Goal: Task Accomplishment & Management: Manage account settings

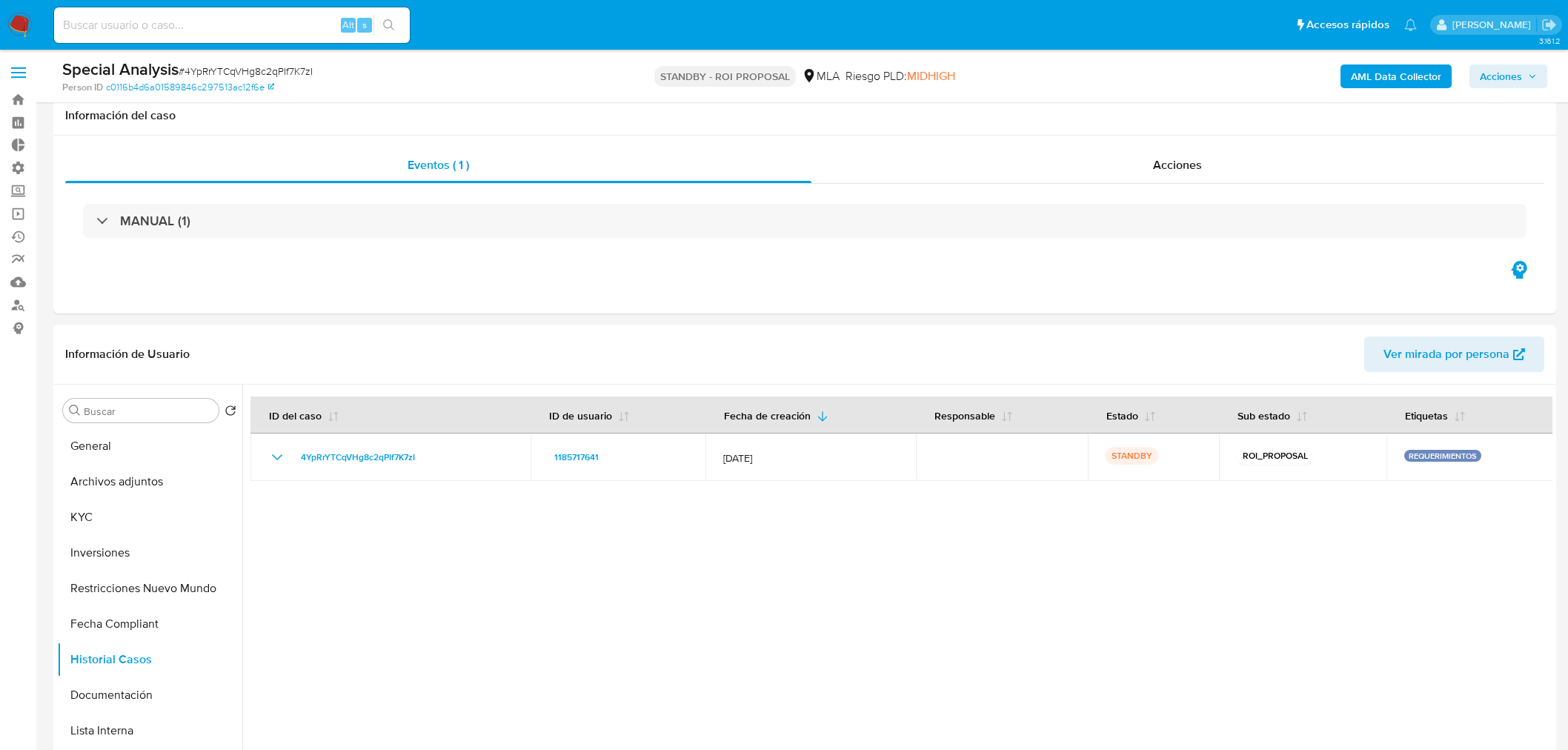
select select "10"
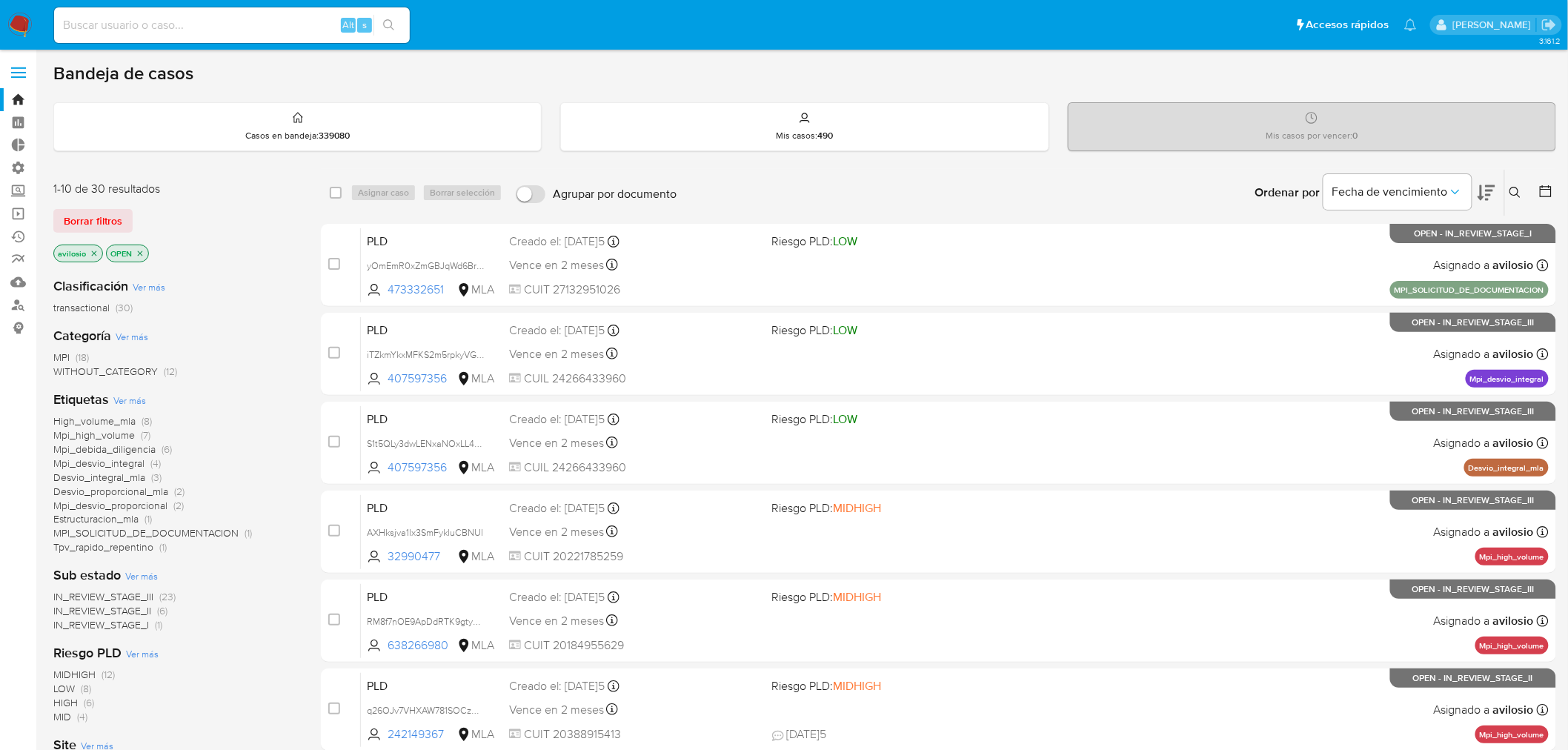
click at [231, 46] on nav "Pausado Ver notificaciones Alt s Accesos rápidos Presiona las siguientes teclas…" at bounding box center [784, 25] width 1568 height 50
click at [232, 25] on input at bounding box center [232, 25] width 356 height 19
paste input "NdpZTNT4F5eWpd1lLf93OaI9"
type input "NdpZTNT4F5eWpd1lLf93OaI9"
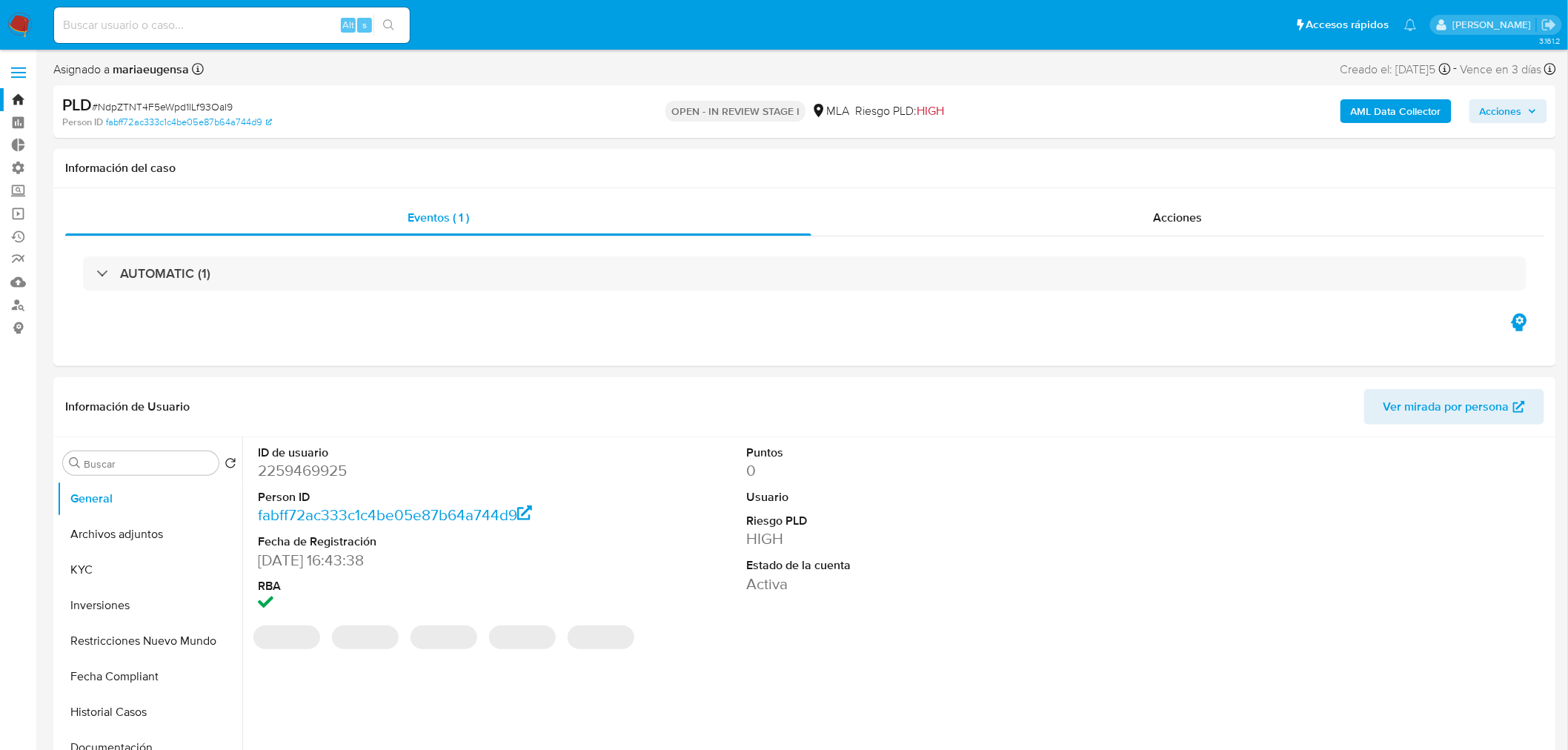
select select "10"
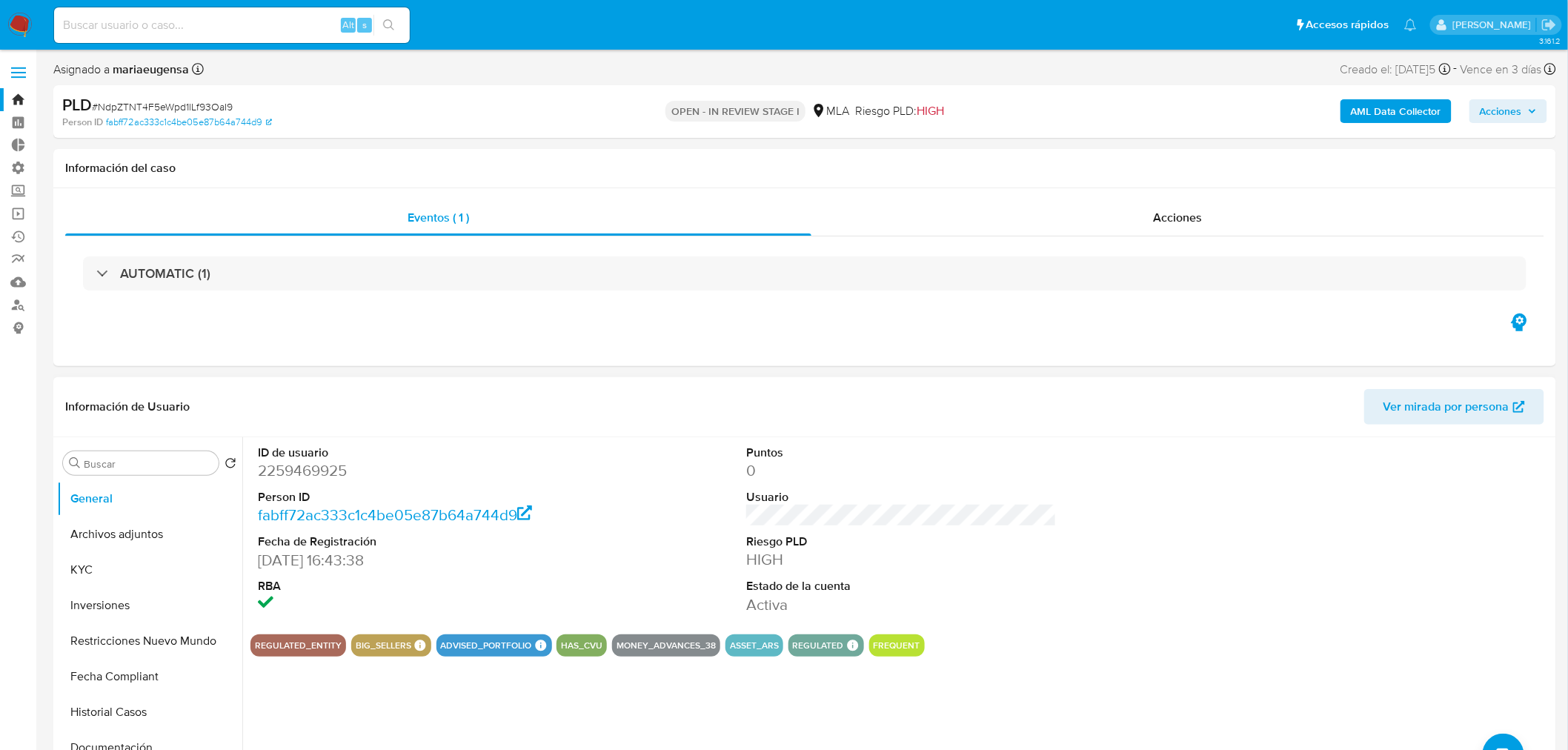
click at [114, 542] on button "Archivos adjuntos" at bounding box center [149, 535] width 185 height 36
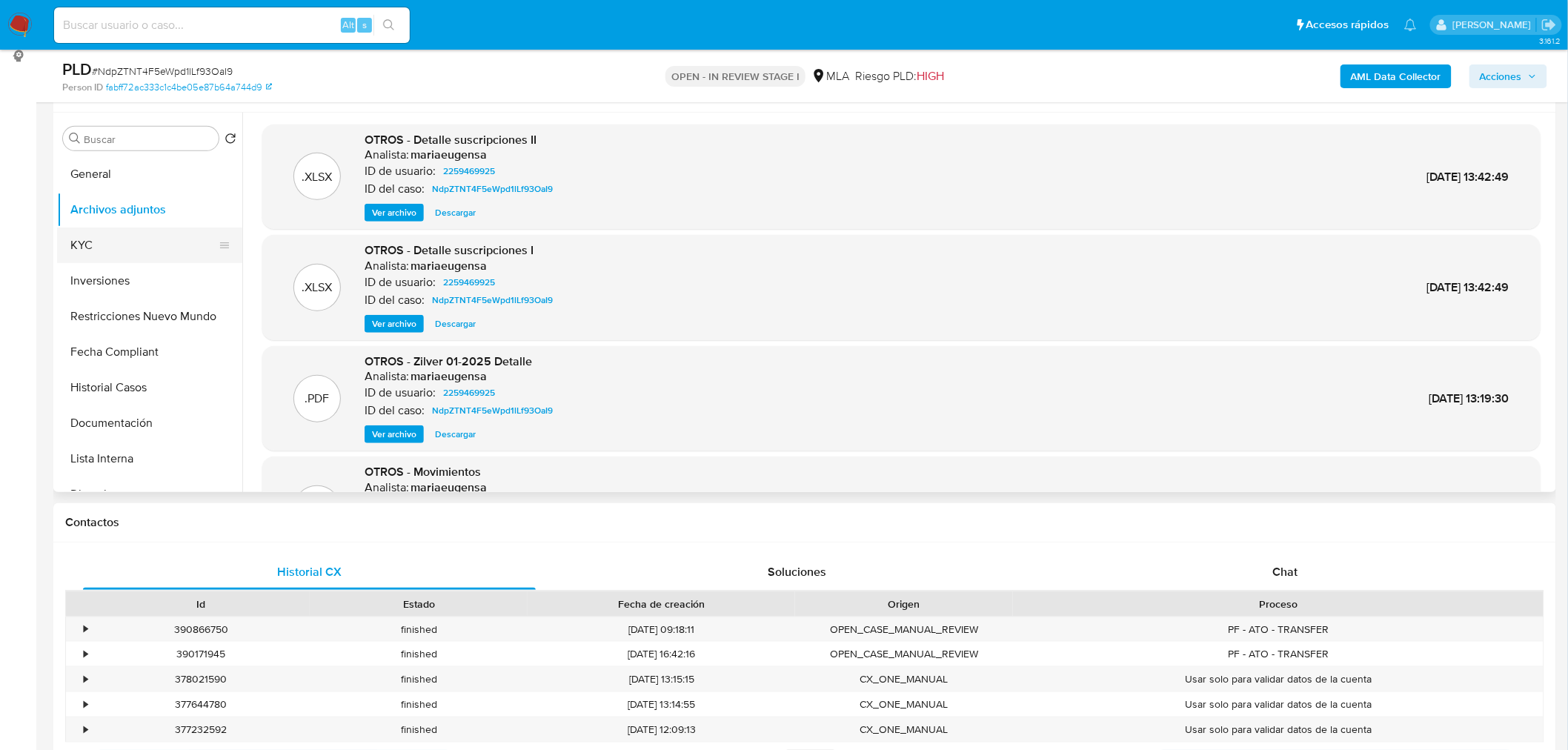
scroll to position [247, 0]
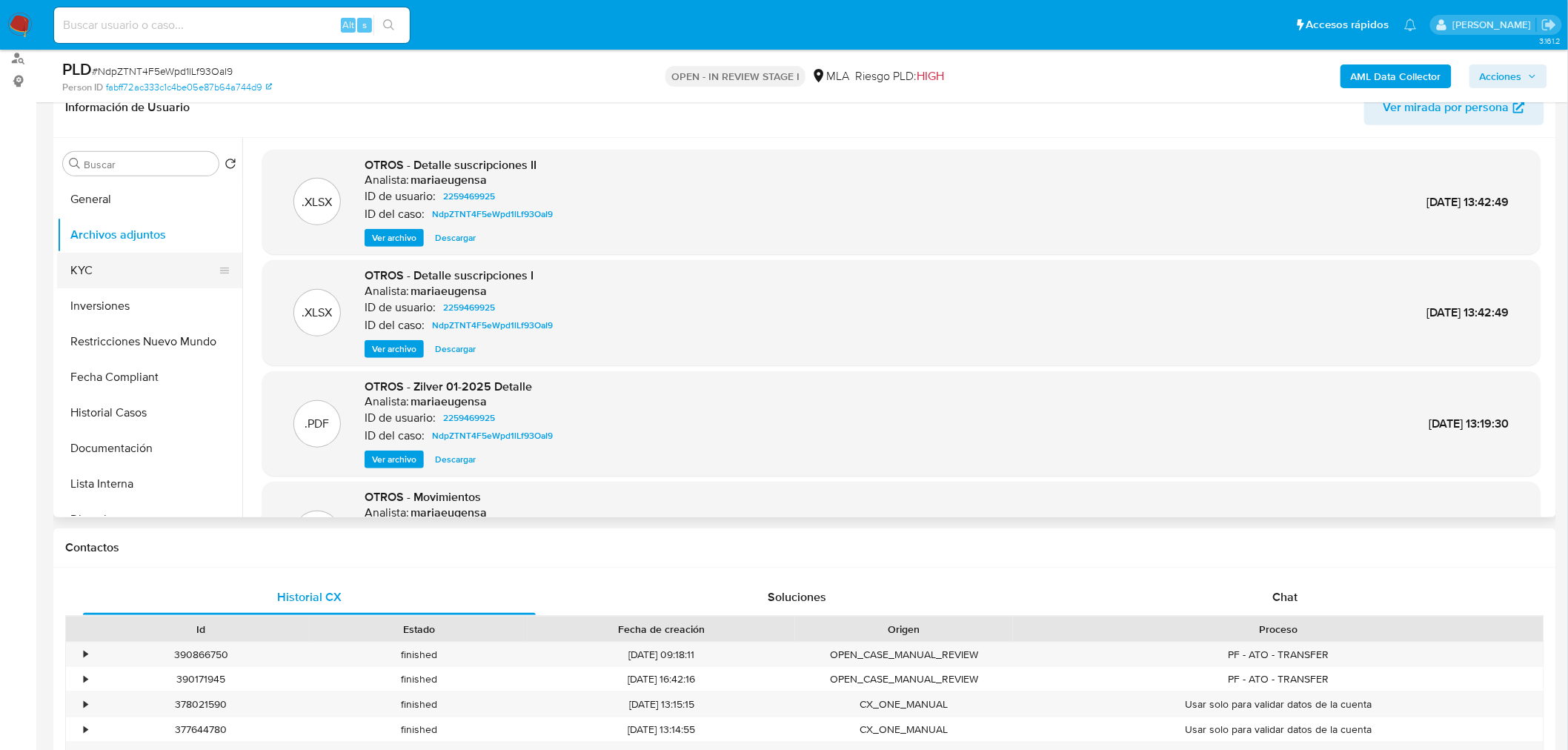
click at [123, 271] on button "KYC" at bounding box center [143, 271] width 173 height 36
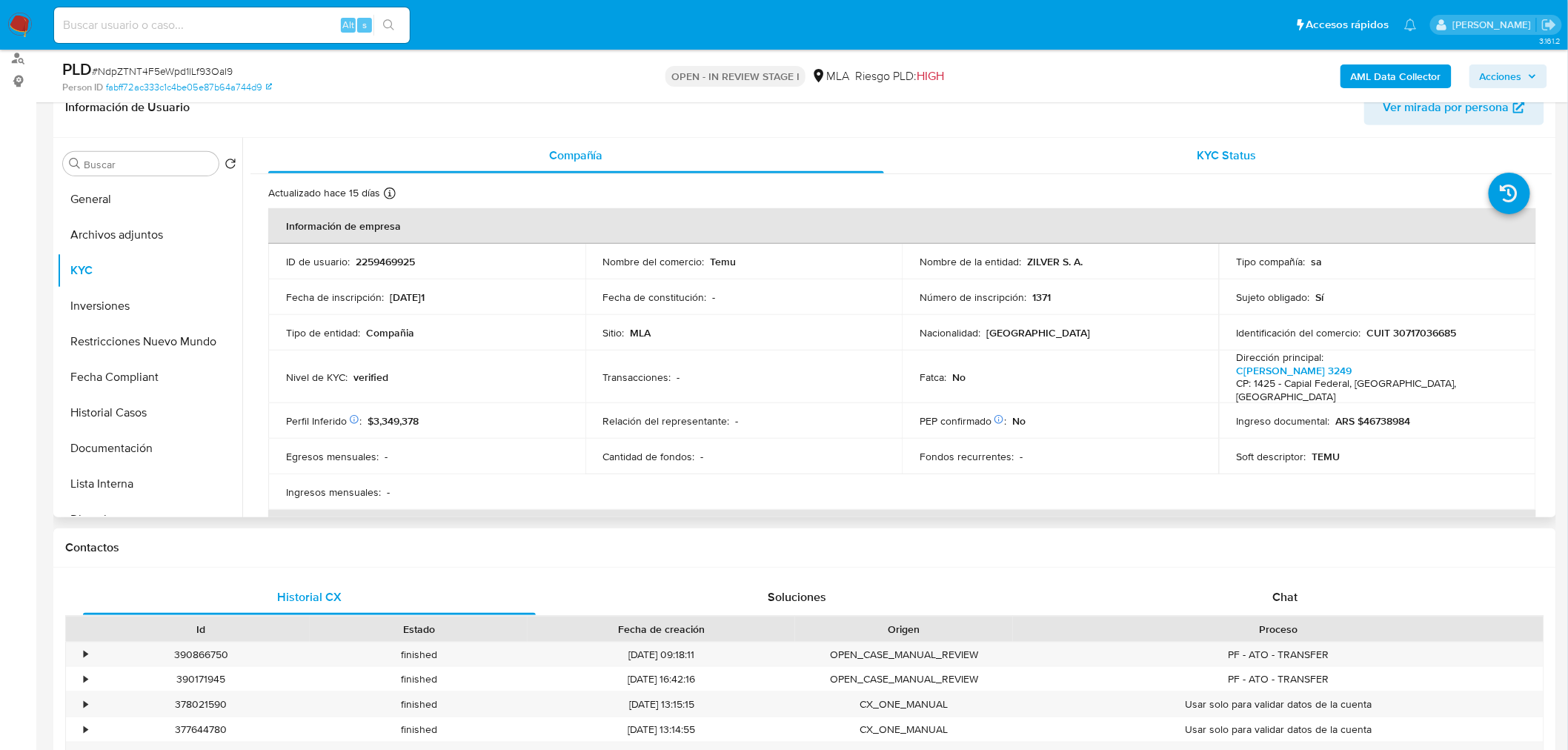
click at [1297, 162] on div "KYC Status" at bounding box center [1227, 156] width 616 height 36
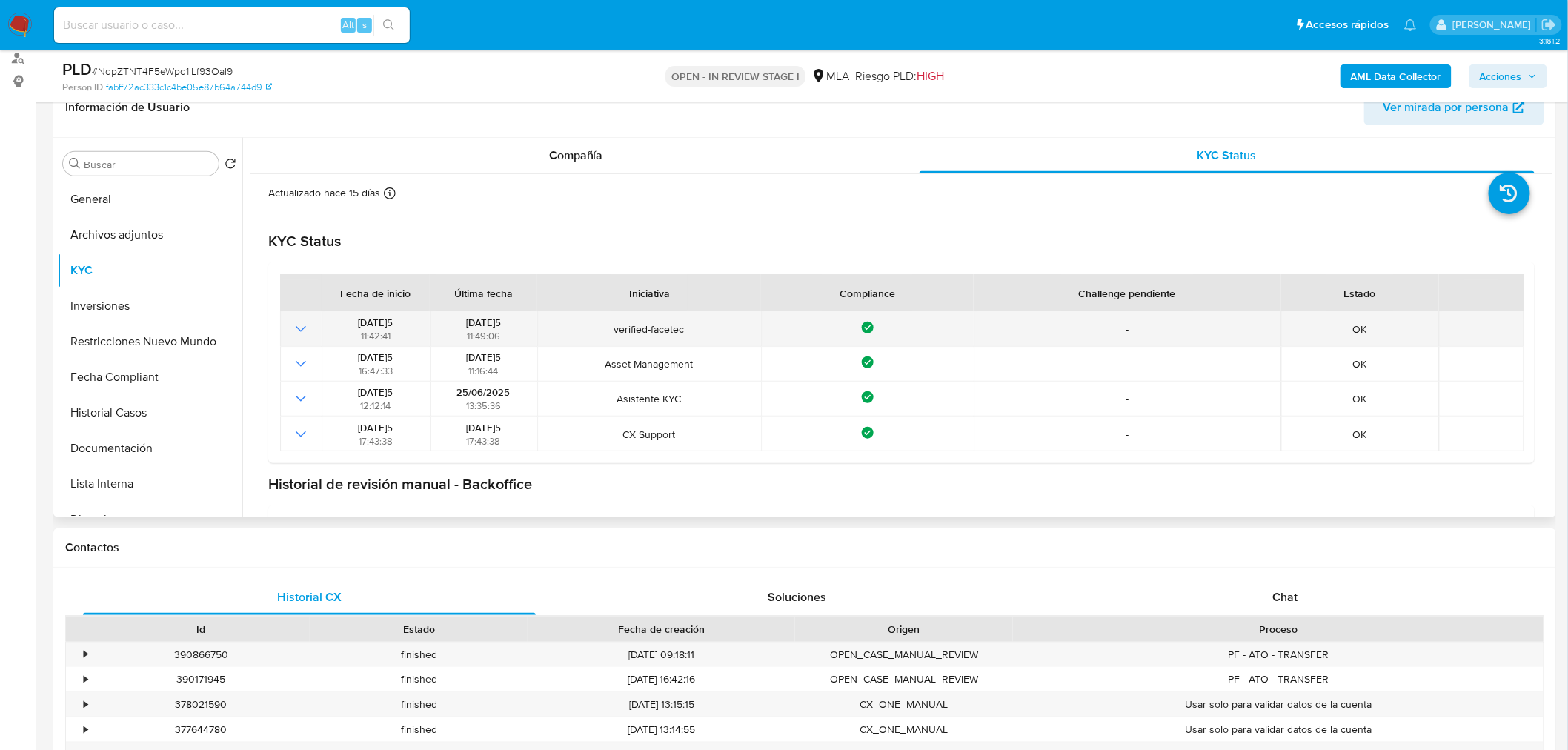
scroll to position [236, 0]
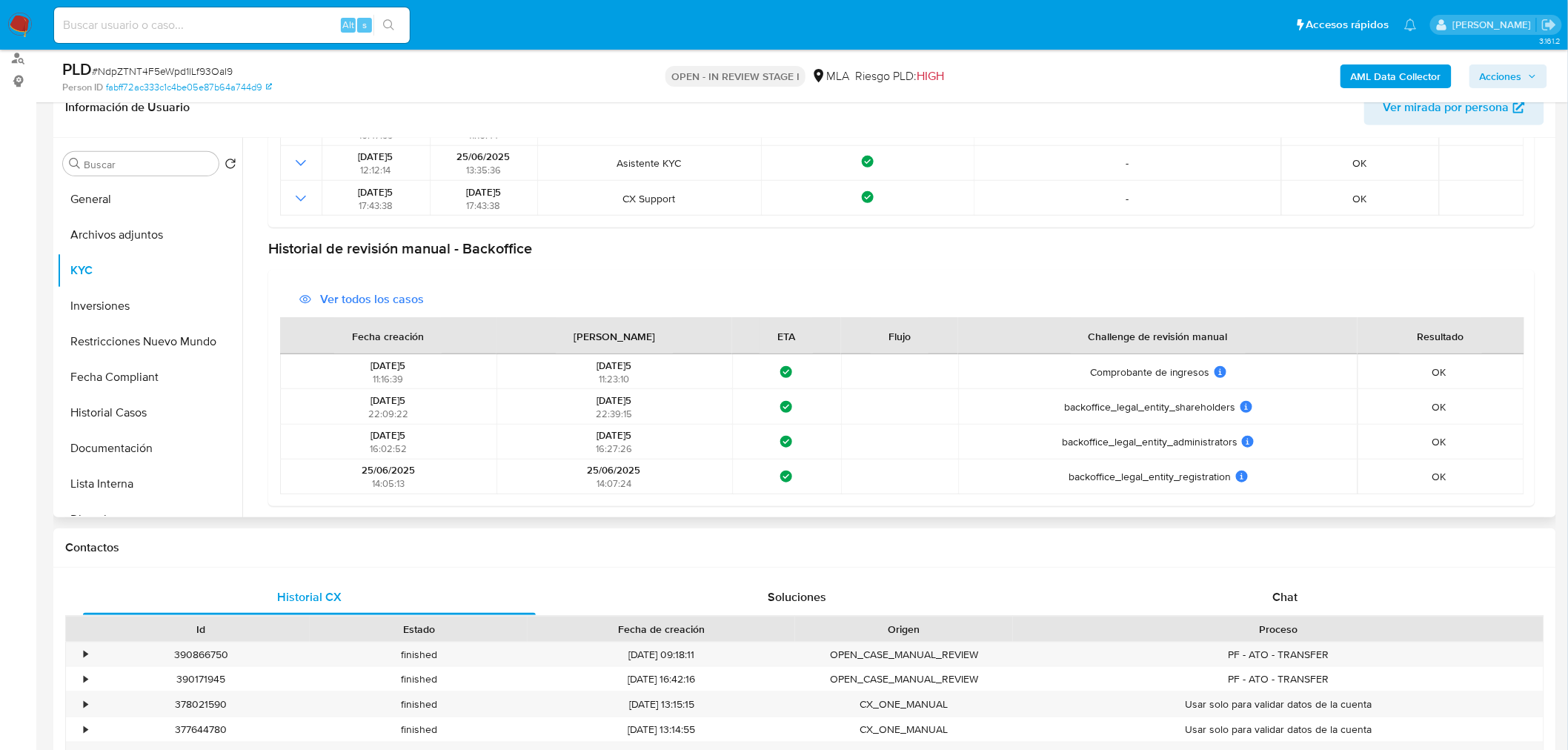
drag, startPoint x: 571, startPoint y: 463, endPoint x: 669, endPoint y: 476, distance: 98.9
click at [669, 476] on div "25/06/2025 14:07:24" at bounding box center [614, 476] width 226 height 27
drag, startPoint x: 608, startPoint y: 434, endPoint x: 644, endPoint y: 426, distance: 36.9
click at [644, 426] on td "26/06/2025 16:27:26" at bounding box center [615, 442] width 236 height 35
drag, startPoint x: 572, startPoint y: 397, endPoint x: 649, endPoint y: 386, distance: 77.8
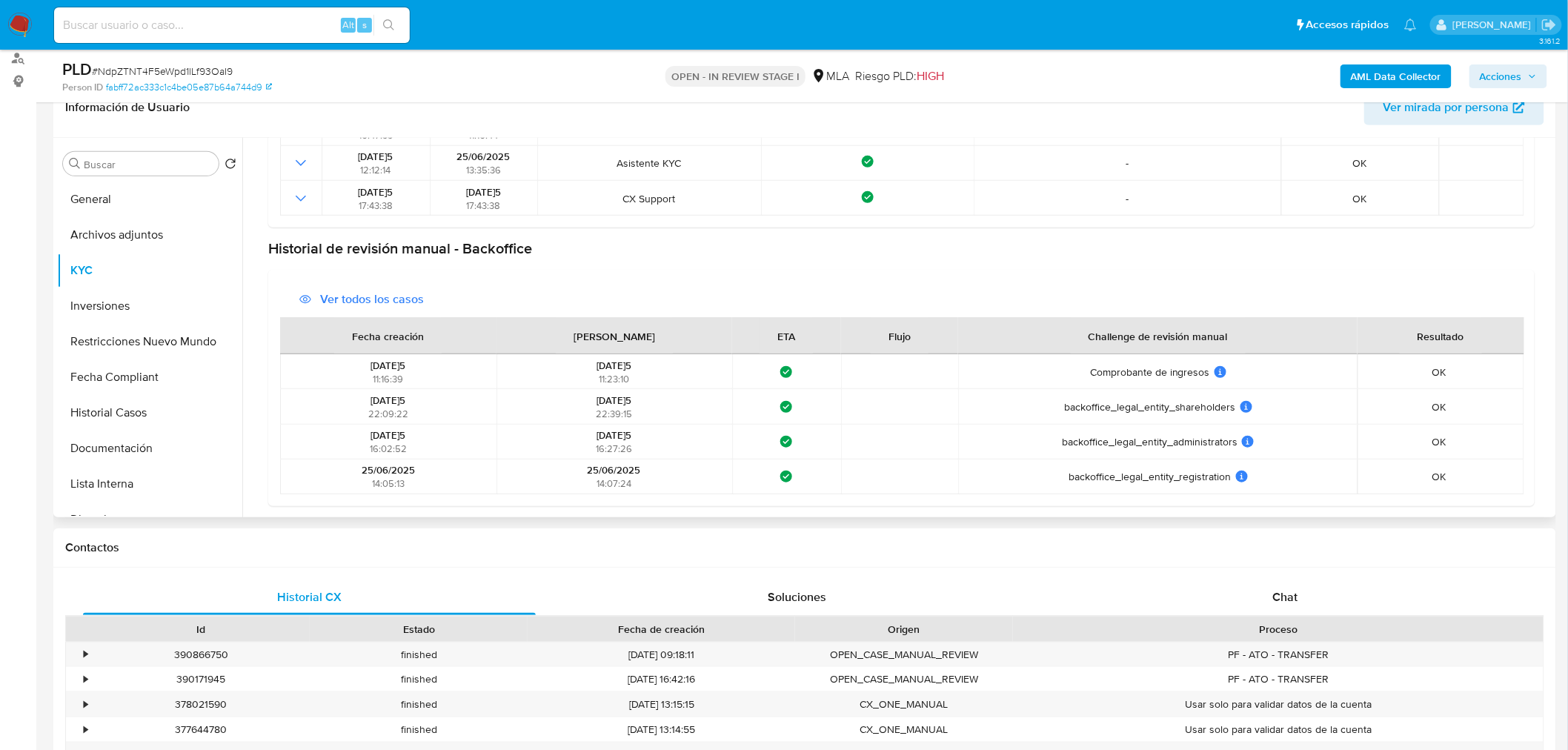
click at [649, 386] on tbody "30/06/2025 11:16:39 30/06/2025 11:23:10 ¿Qué significa este estado? El tiempo d…" at bounding box center [901, 424] width 1244 height 140
drag, startPoint x: 572, startPoint y: 368, endPoint x: 654, endPoint y: 352, distance: 83.5
click at [654, 352] on table "Fecha creación Fecha resuelto ETA Flujo Challenge de revisión manual Resultado …" at bounding box center [901, 405] width 1244 height 177
drag, startPoint x: 209, startPoint y: 74, endPoint x: 99, endPoint y: 65, distance: 110.4
click at [99, 65] on div "PLD # NdpZTNT4F5eWpd1lLf93OaI9" at bounding box center [307, 70] width 490 height 22
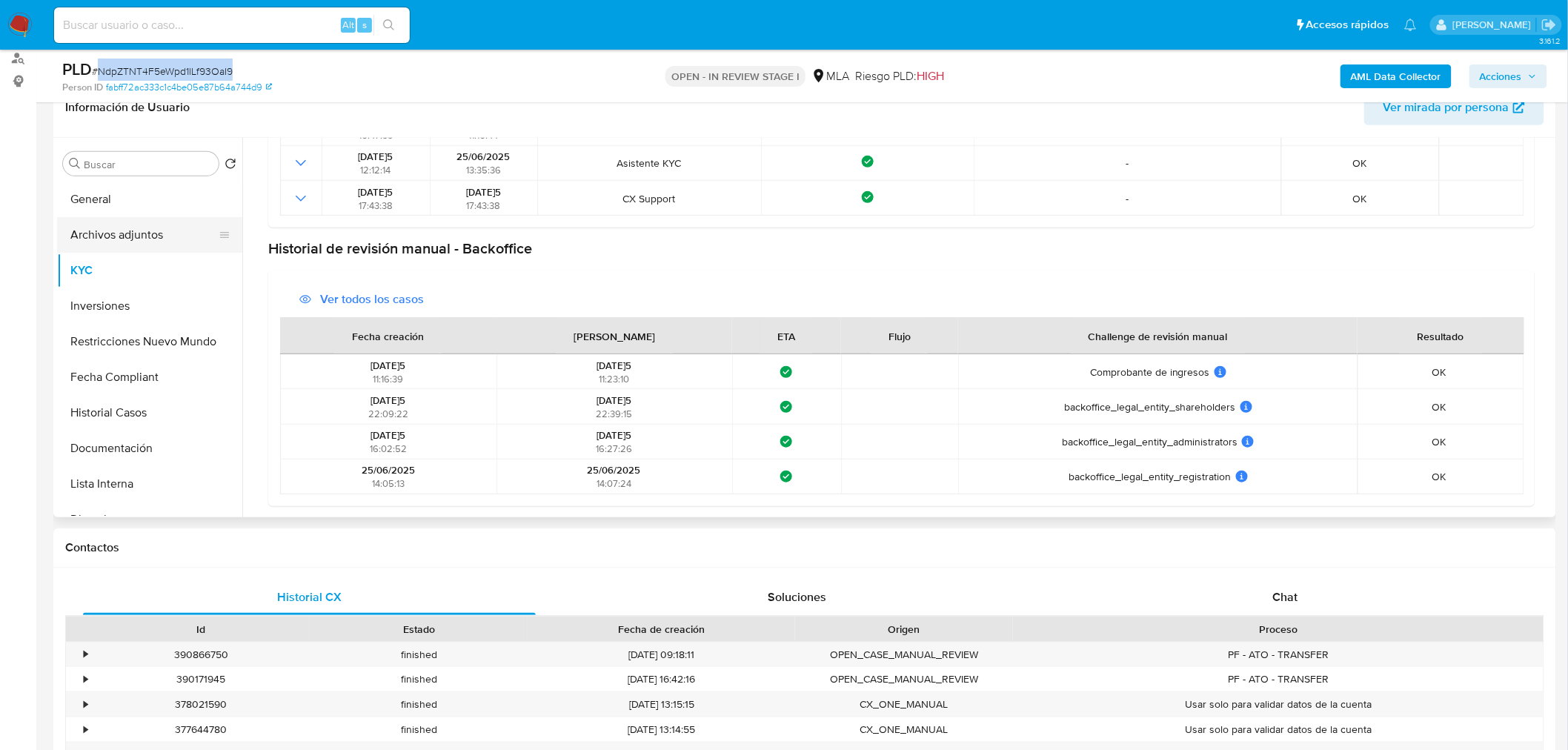
click at [151, 236] on button "Archivos adjuntos" at bounding box center [143, 235] width 173 height 36
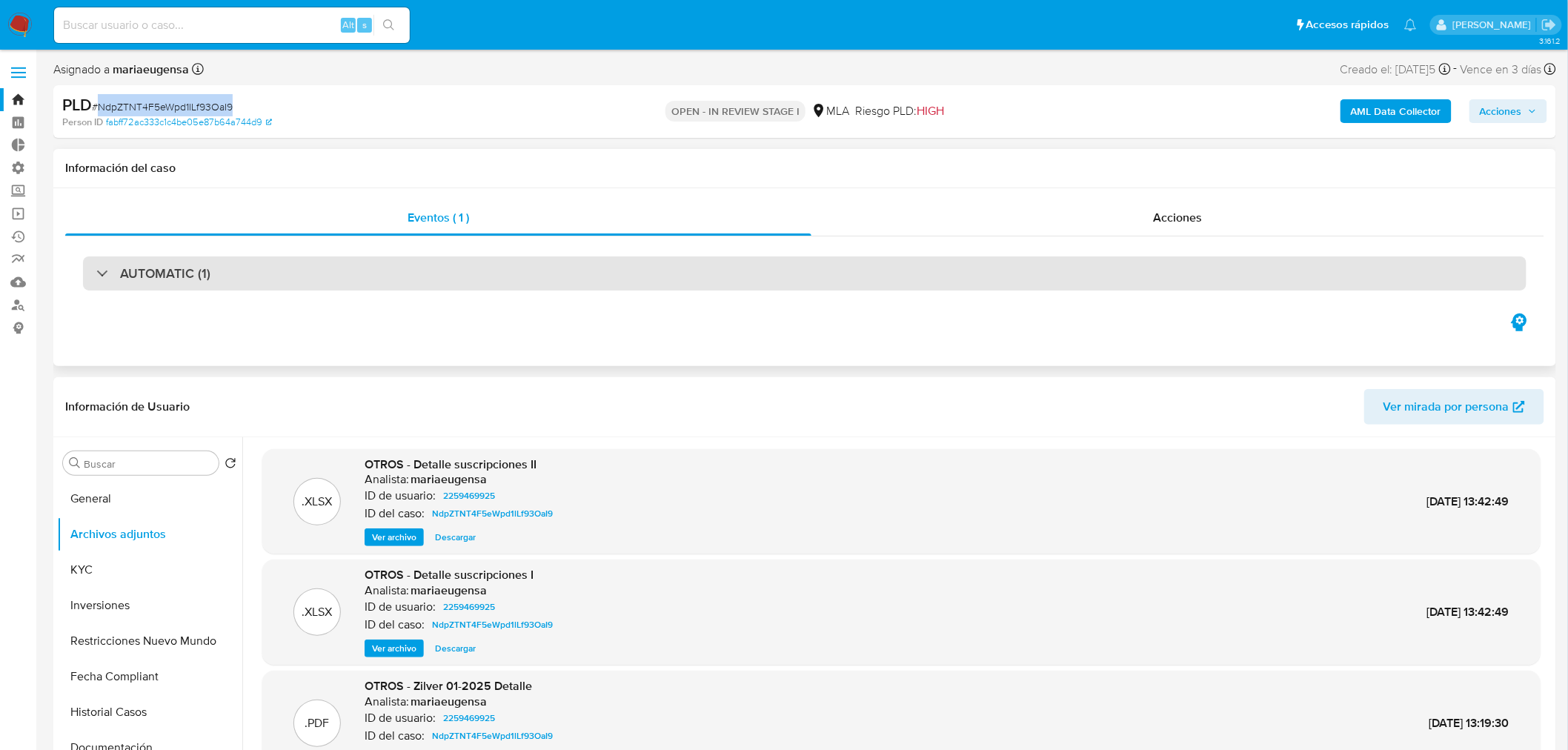
scroll to position [82, 0]
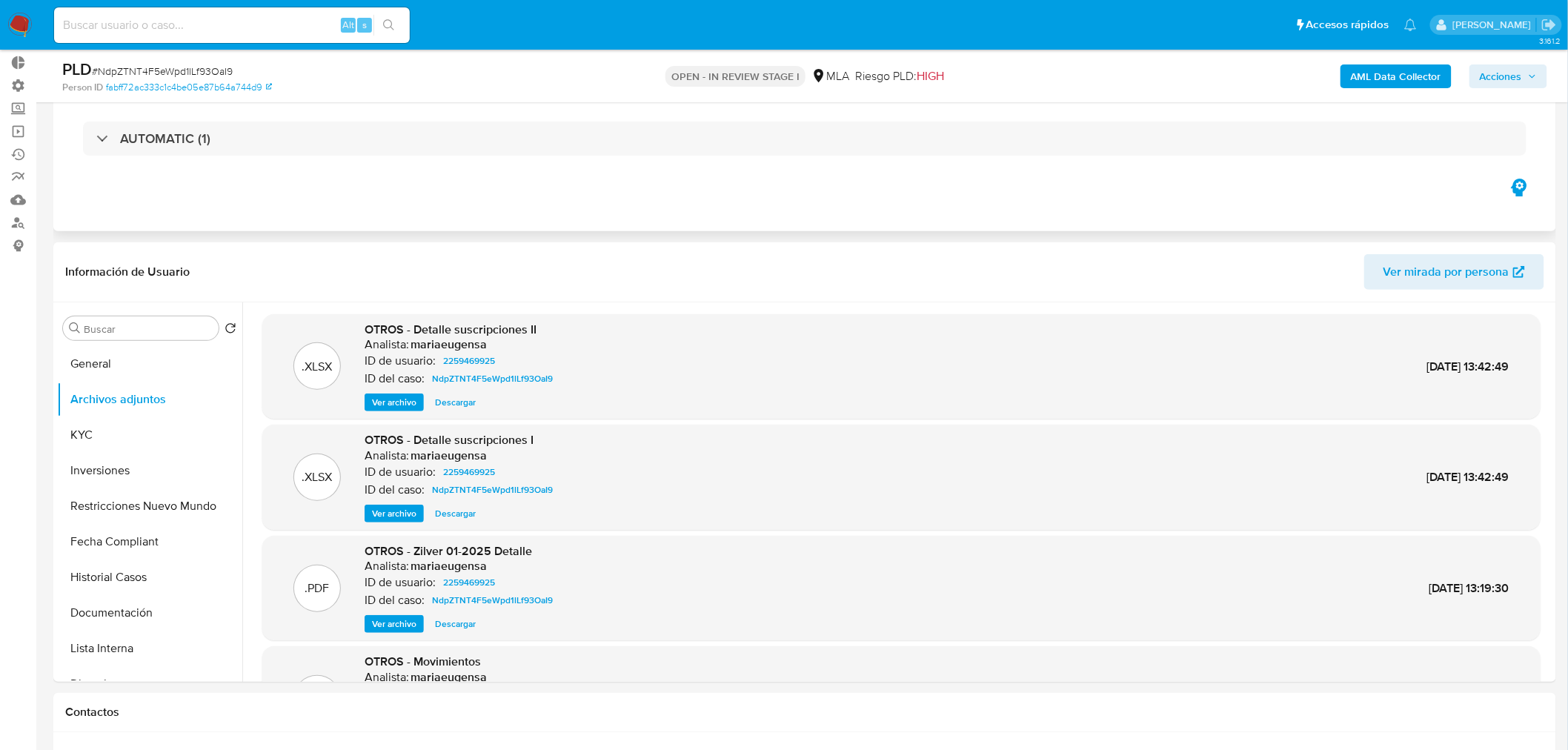
click at [1418, 219] on div "Eventos ( 1 ) Acciones AUTOMATIC (1)" at bounding box center [804, 142] width 1503 height 178
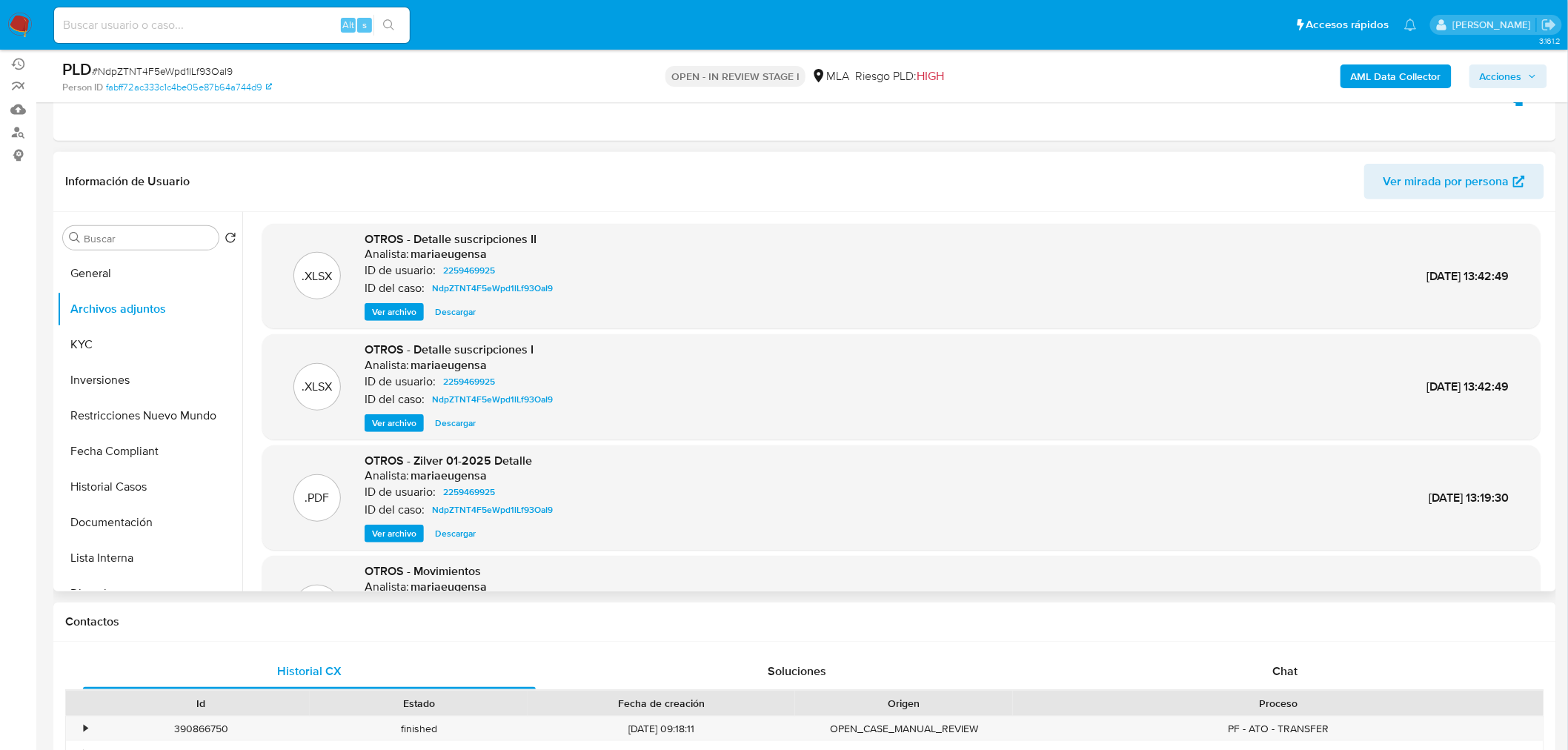
scroll to position [0, 0]
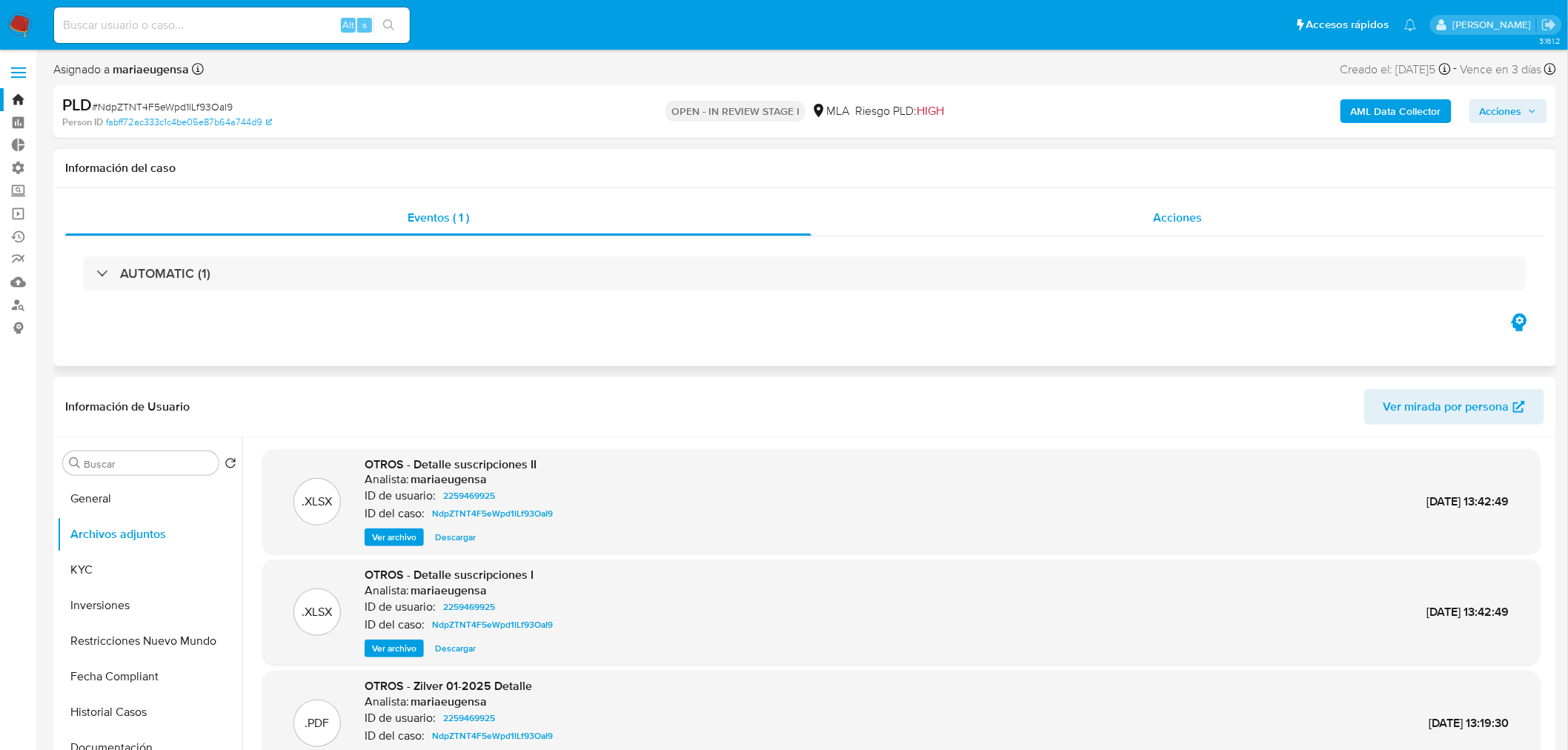
click at [1188, 231] on div "Acciones" at bounding box center [1178, 218] width 734 height 36
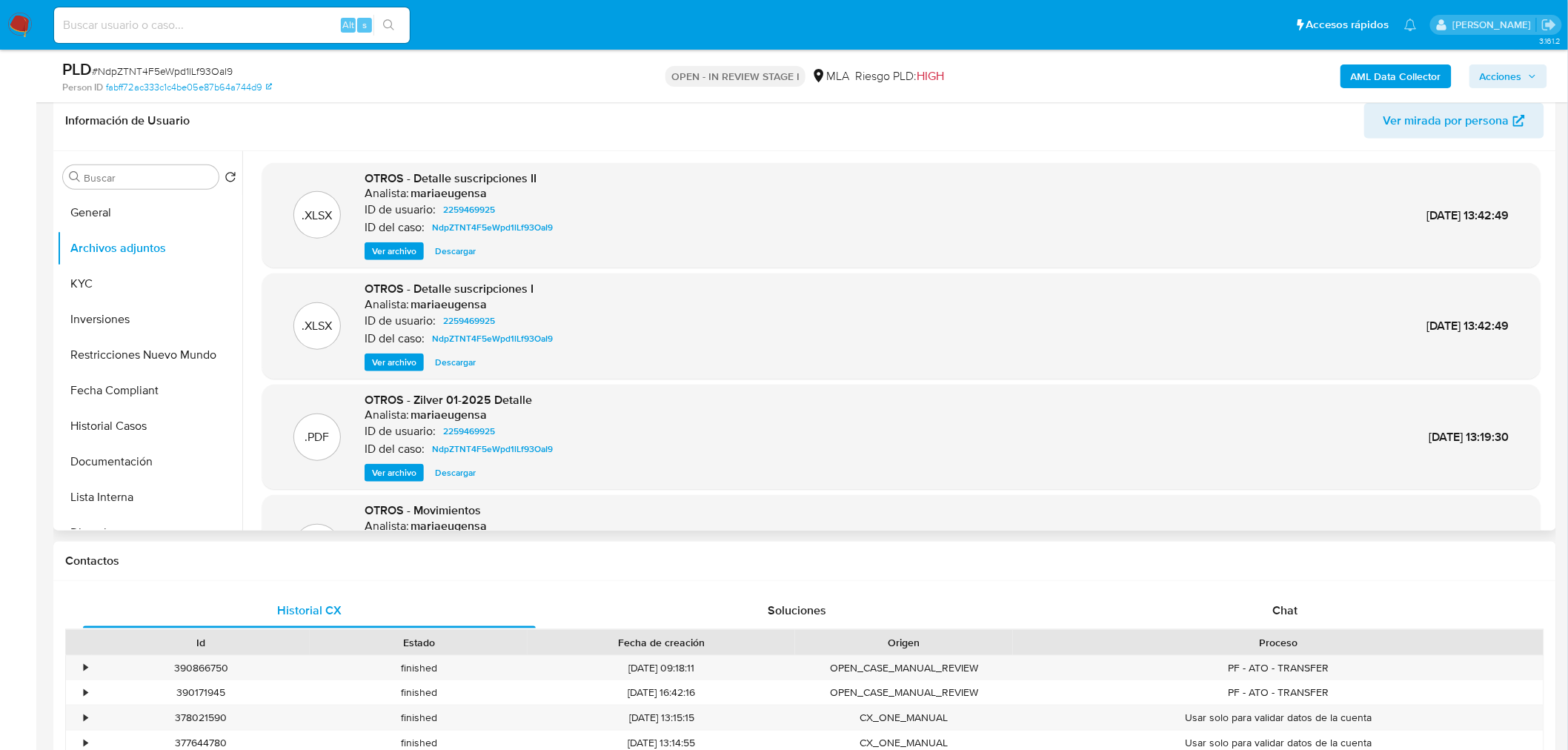
scroll to position [329, 0]
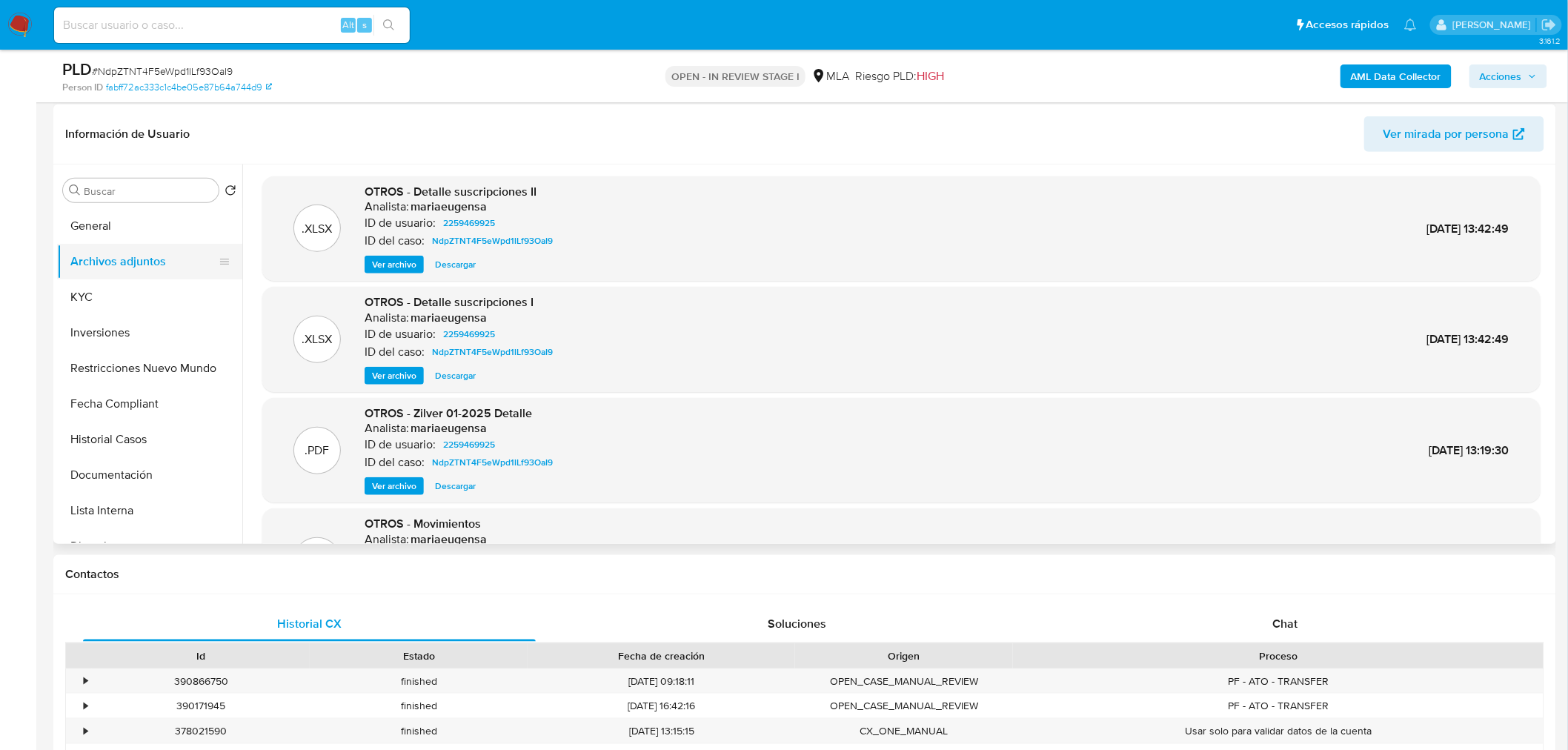
click at [109, 253] on button "Archivos adjuntos" at bounding box center [143, 262] width 173 height 36
click at [121, 225] on button "General" at bounding box center [143, 226] width 173 height 36
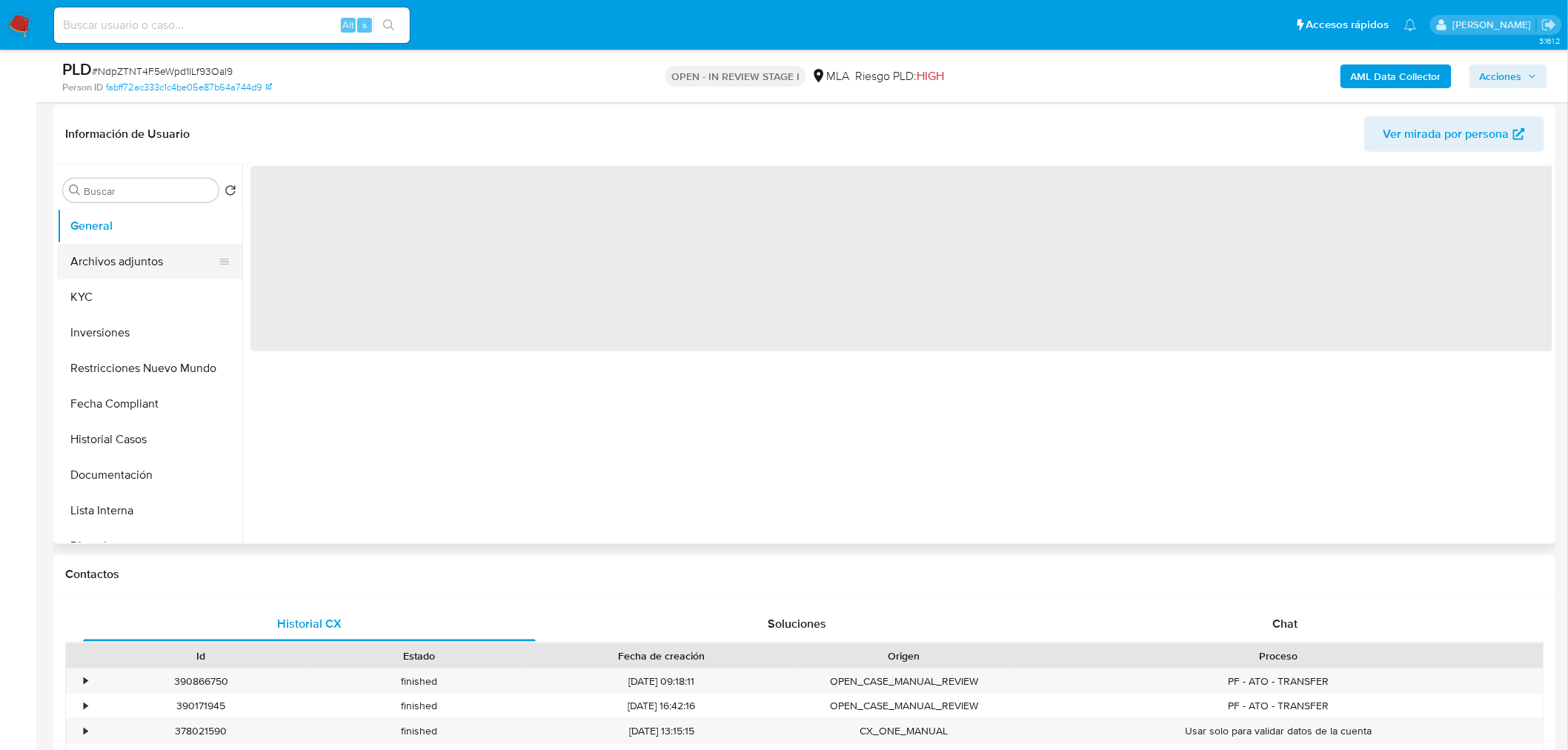
click at [120, 257] on button "Archivos adjuntos" at bounding box center [143, 262] width 173 height 36
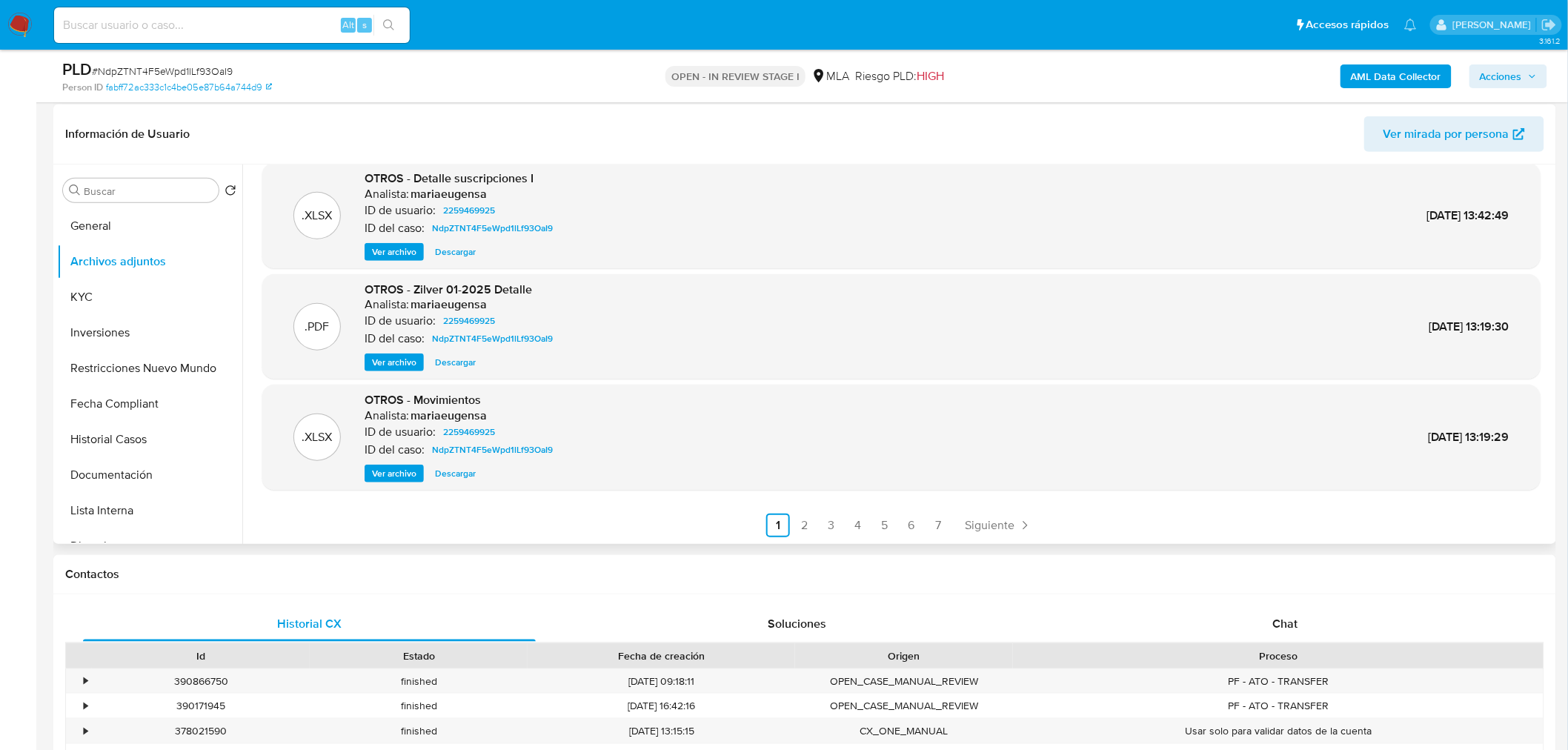
scroll to position [0, 0]
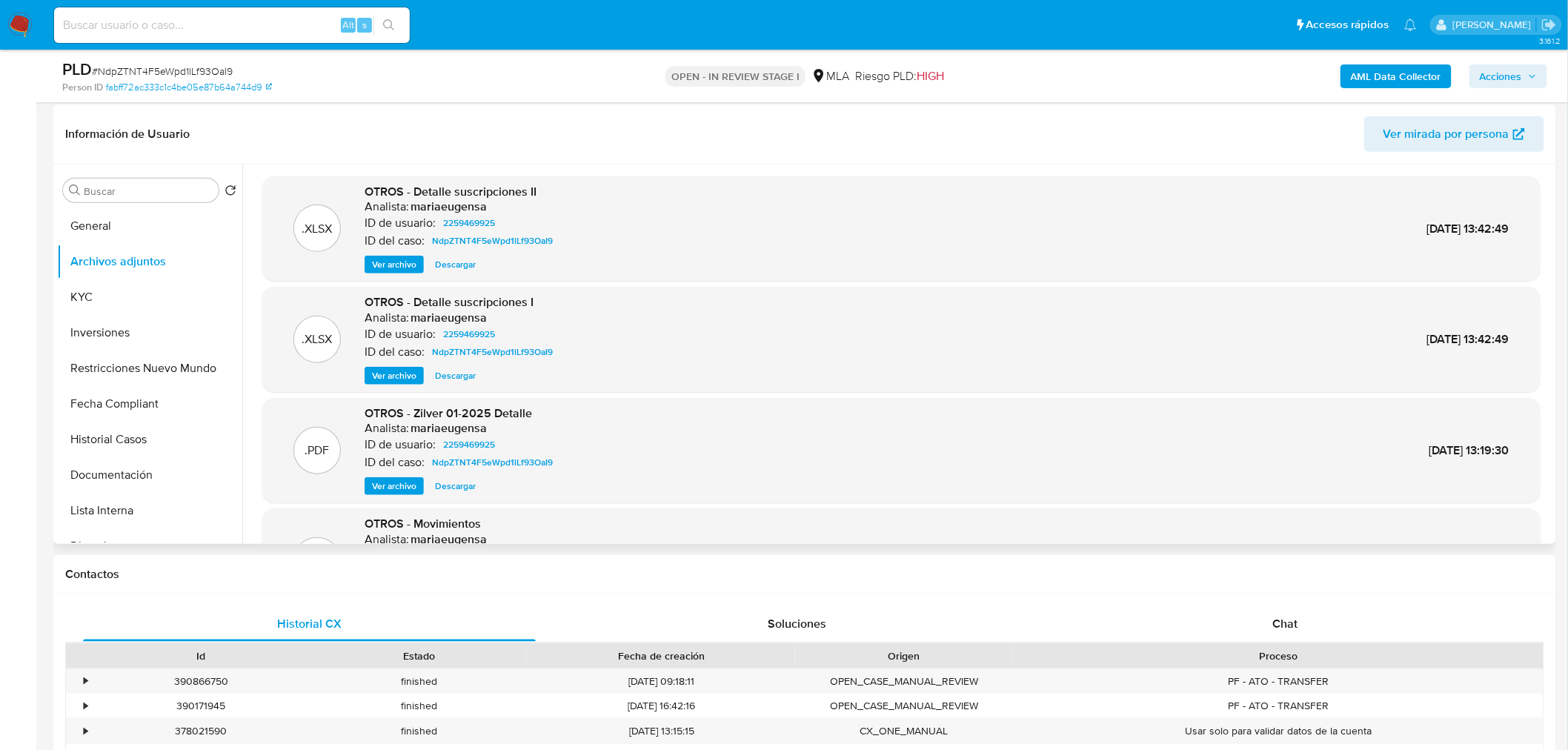
click at [1300, 131] on header "Información de Usuario Ver mirada por persona" at bounding box center [804, 134] width 1479 height 36
drag, startPoint x: 1523, startPoint y: 56, endPoint x: 1523, endPoint y: 67, distance: 11.0
click at [1523, 62] on div "PLD # NdpZTNT4F5eWpd1lLf93OaI9 Person ID fabff72ac333c1c4be05e87b64a744d9 OPEN …" at bounding box center [804, 76] width 1503 height 53
click at [1520, 70] on span "Acciones" at bounding box center [1501, 77] width 42 height 24
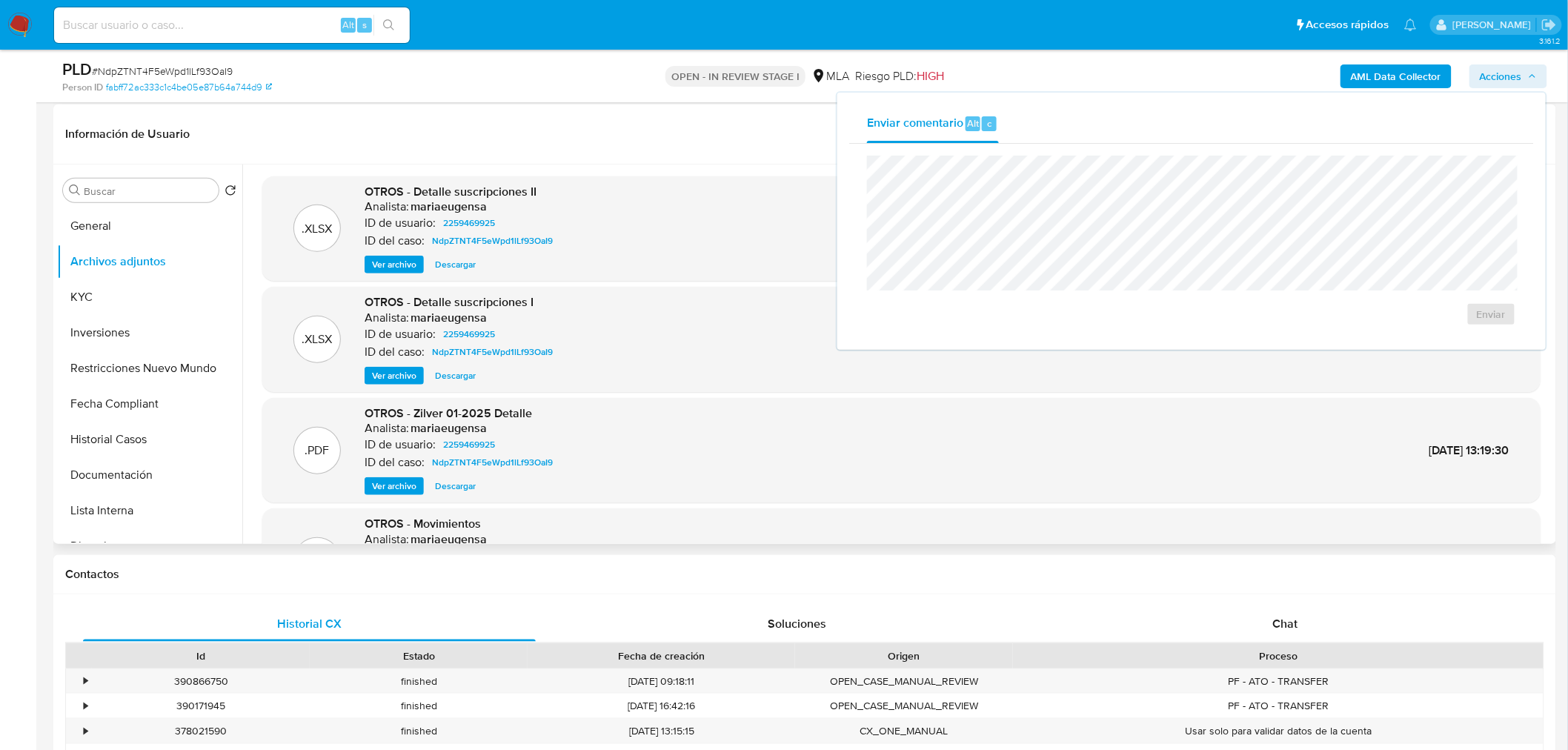
click at [676, 151] on div "Información de Usuario Ver mirada por persona" at bounding box center [804, 135] width 1503 height 60
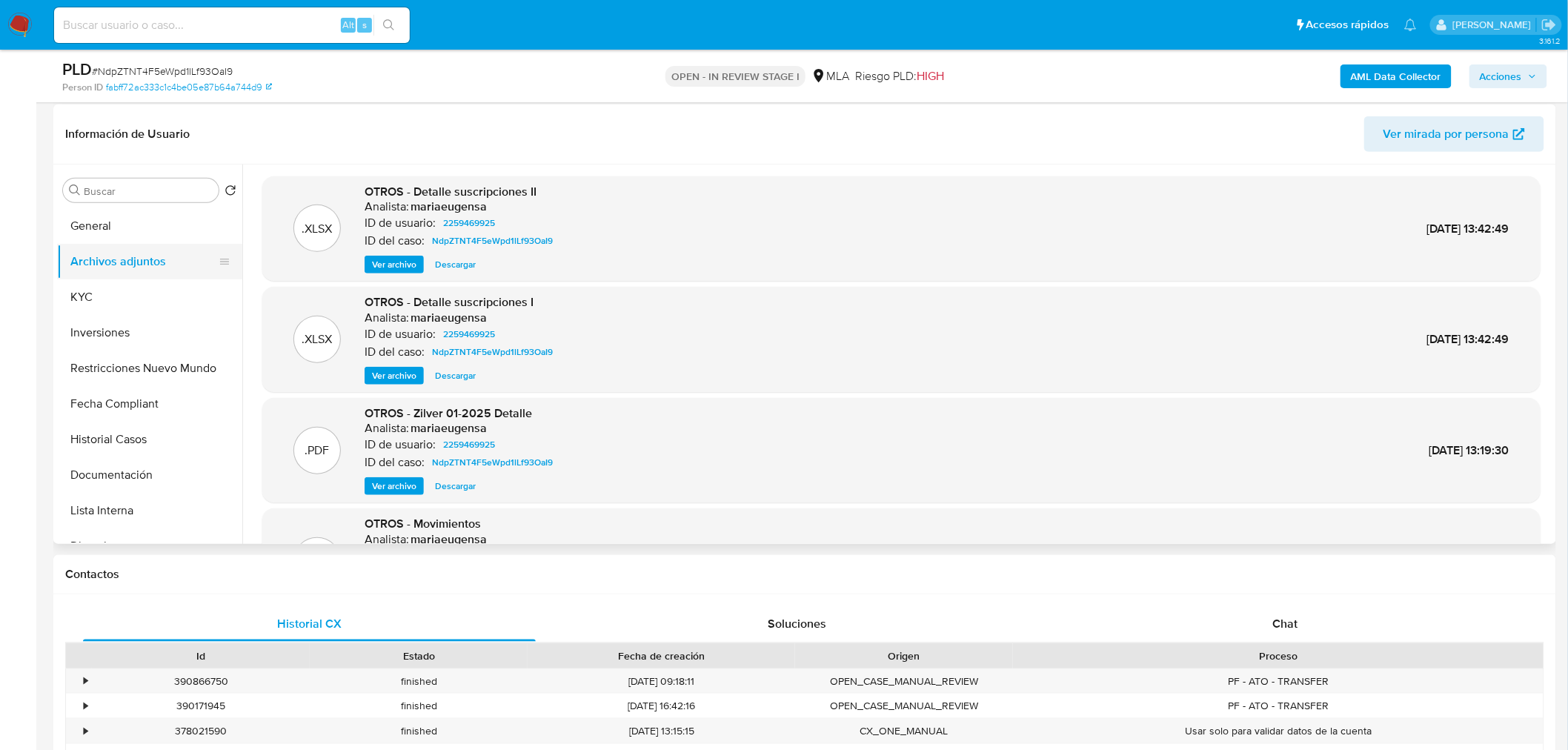
click at [115, 256] on button "Archivos adjuntos" at bounding box center [143, 262] width 173 height 36
click at [1506, 86] on span "Acciones" at bounding box center [1501, 77] width 42 height 24
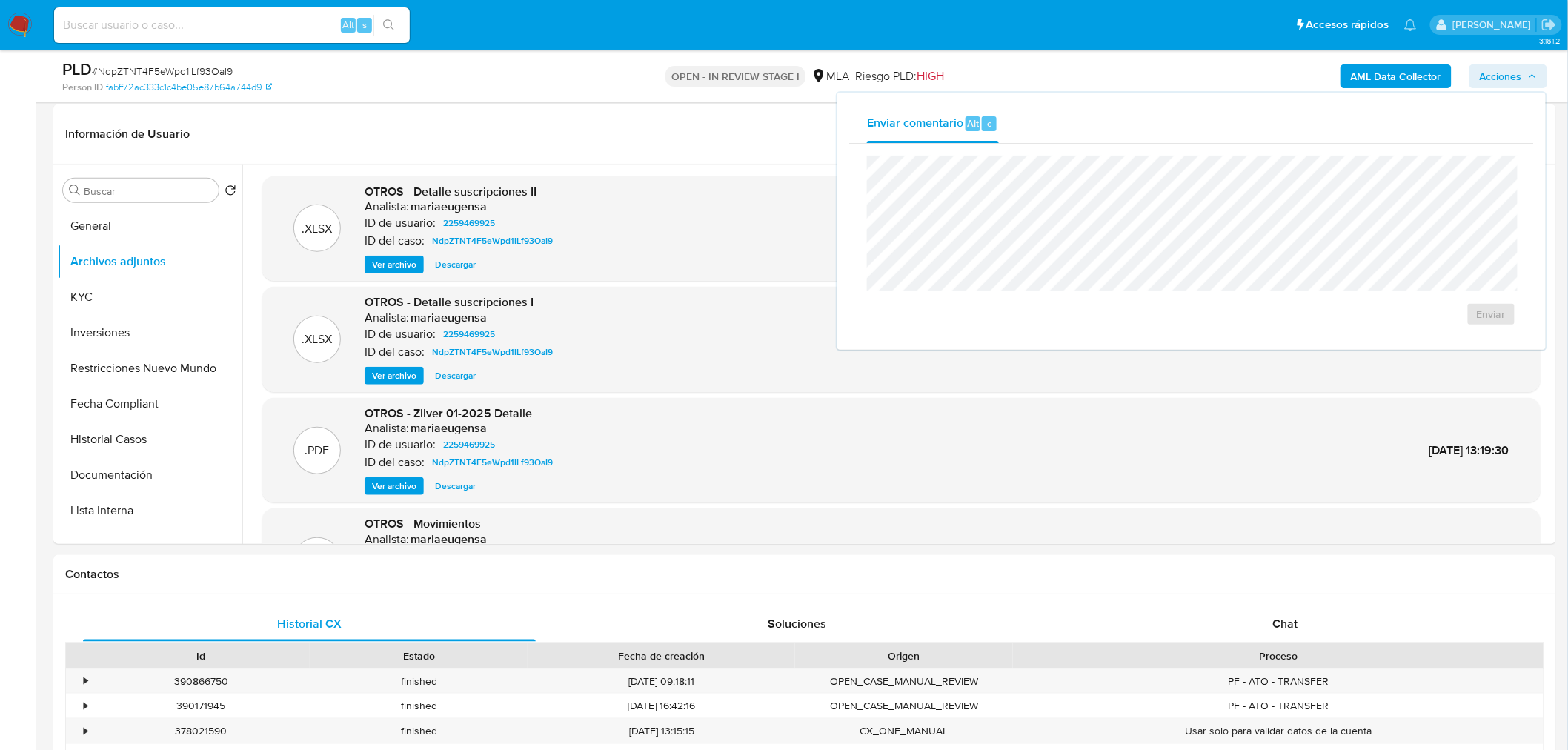
click at [1194, 62] on div "AML Data Collector Acciones Enviar comentario Alt c Enviar" at bounding box center [1302, 76] width 492 height 35
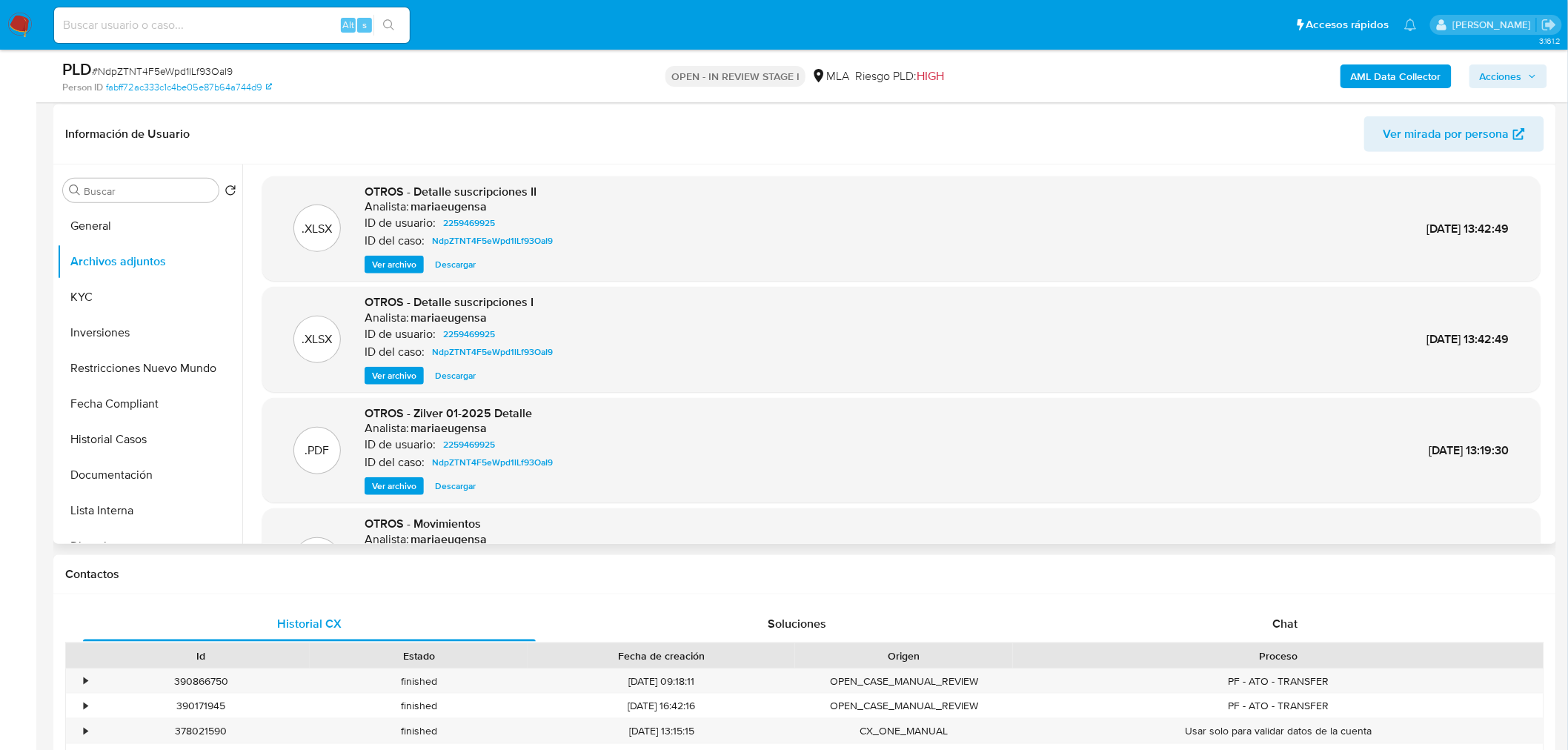
click at [1124, 129] on header "Información de Usuario Ver mirada por persona" at bounding box center [804, 134] width 1479 height 36
click at [1504, 79] on span "Acciones" at bounding box center [1501, 77] width 42 height 24
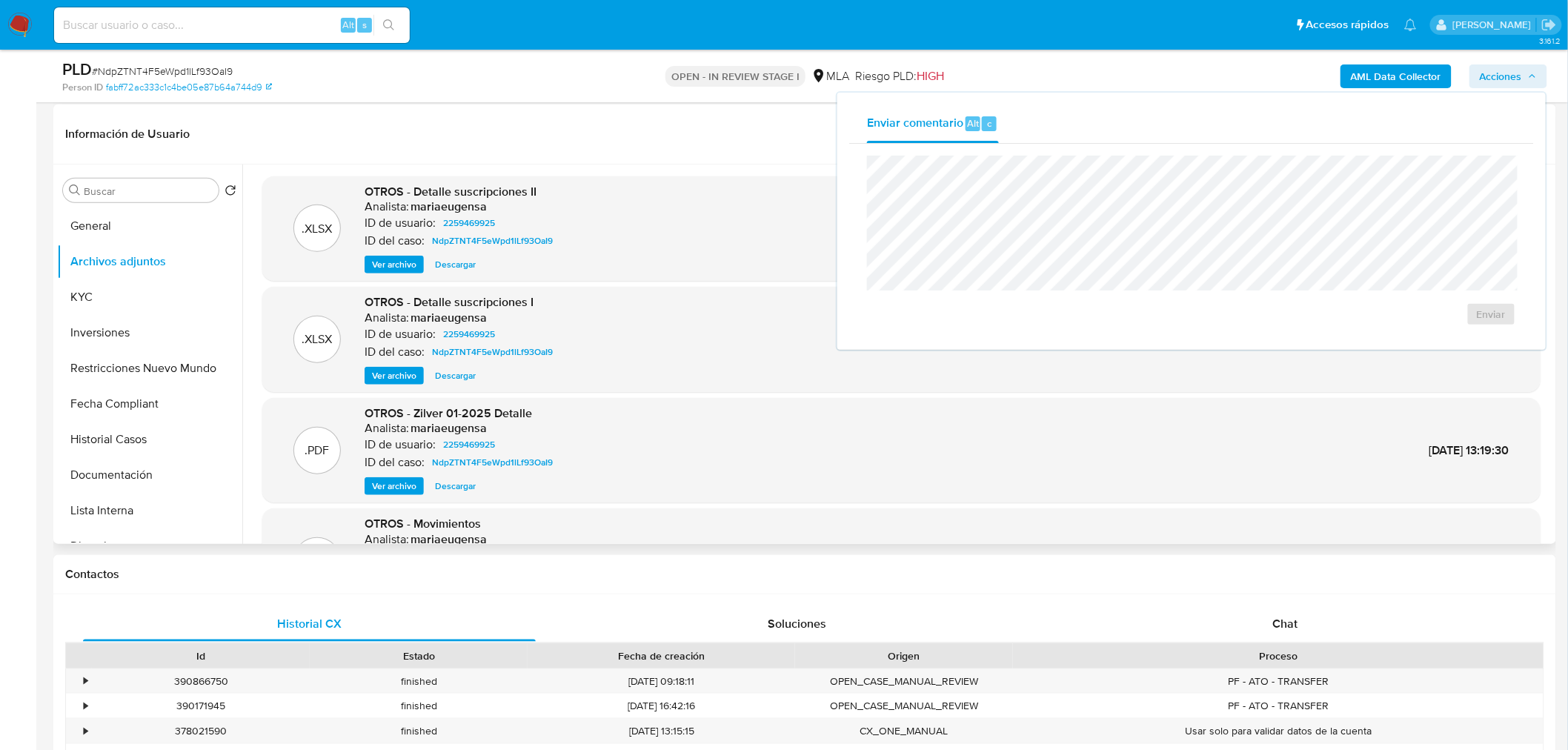
click at [650, 130] on header "Información de Usuario Ver mirada por persona" at bounding box center [804, 134] width 1479 height 36
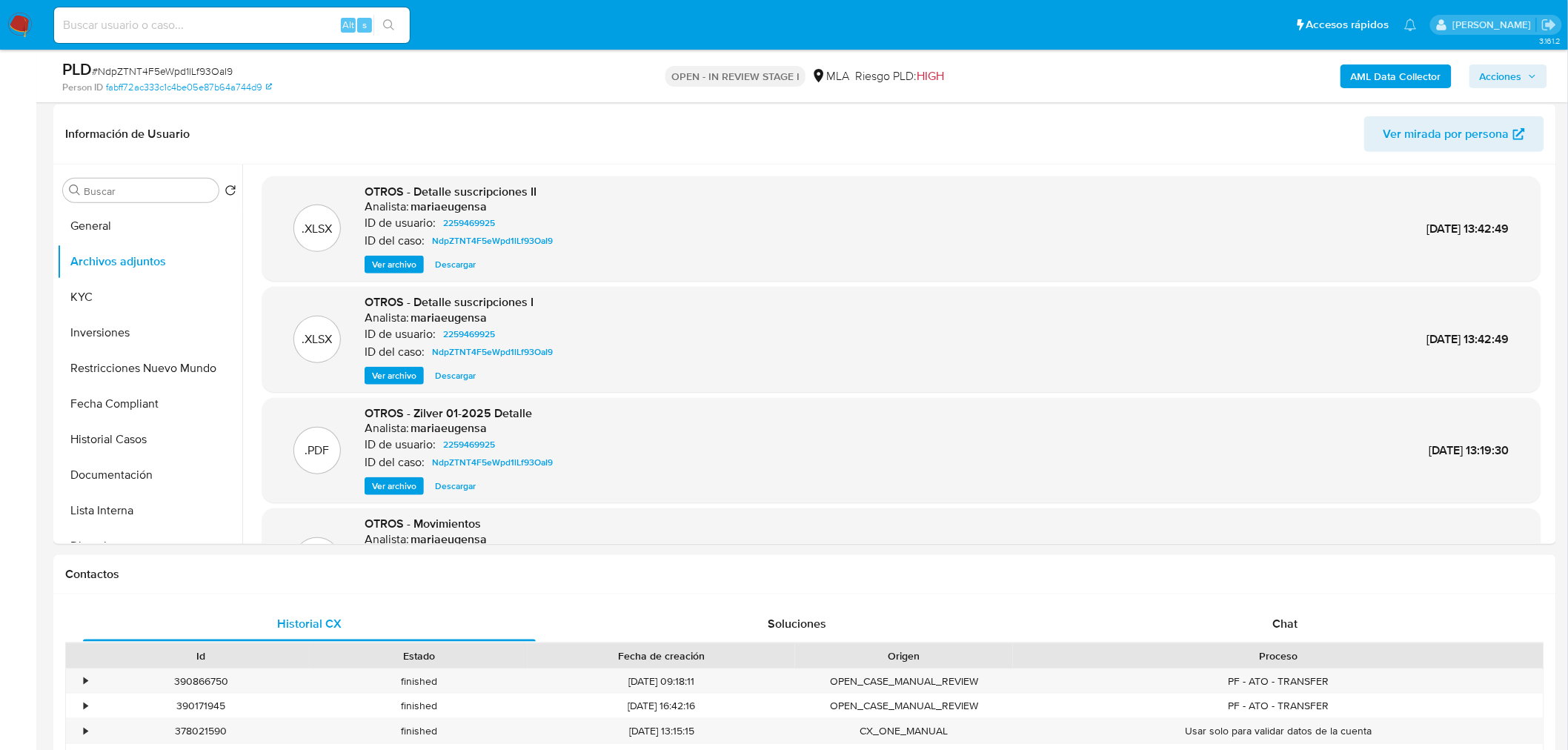
click at [1428, 70] on b "AML Data Collector" at bounding box center [1396, 77] width 90 height 24
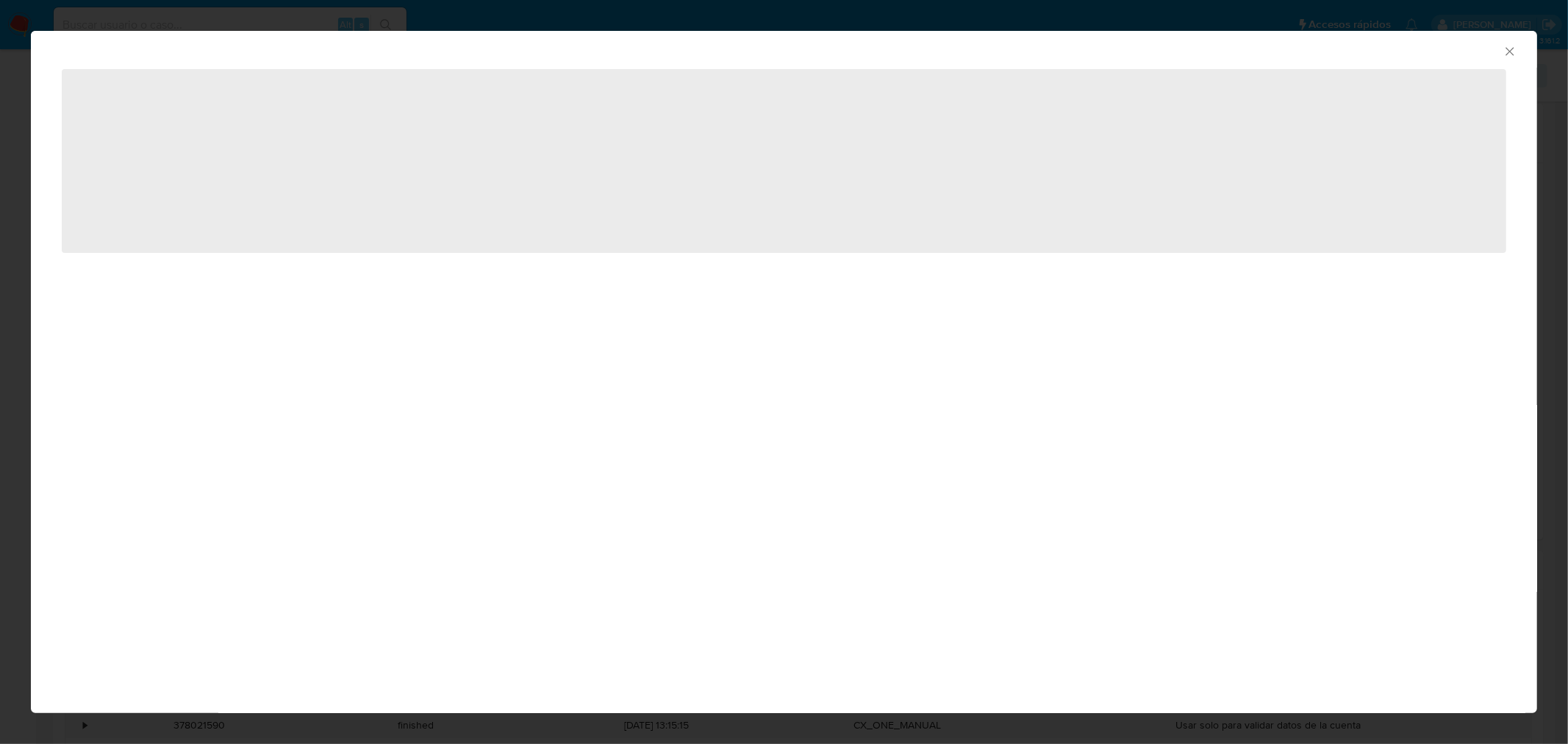
click at [1511, 52] on icon "Cerrar ventana" at bounding box center [1509, 51] width 15 height 15
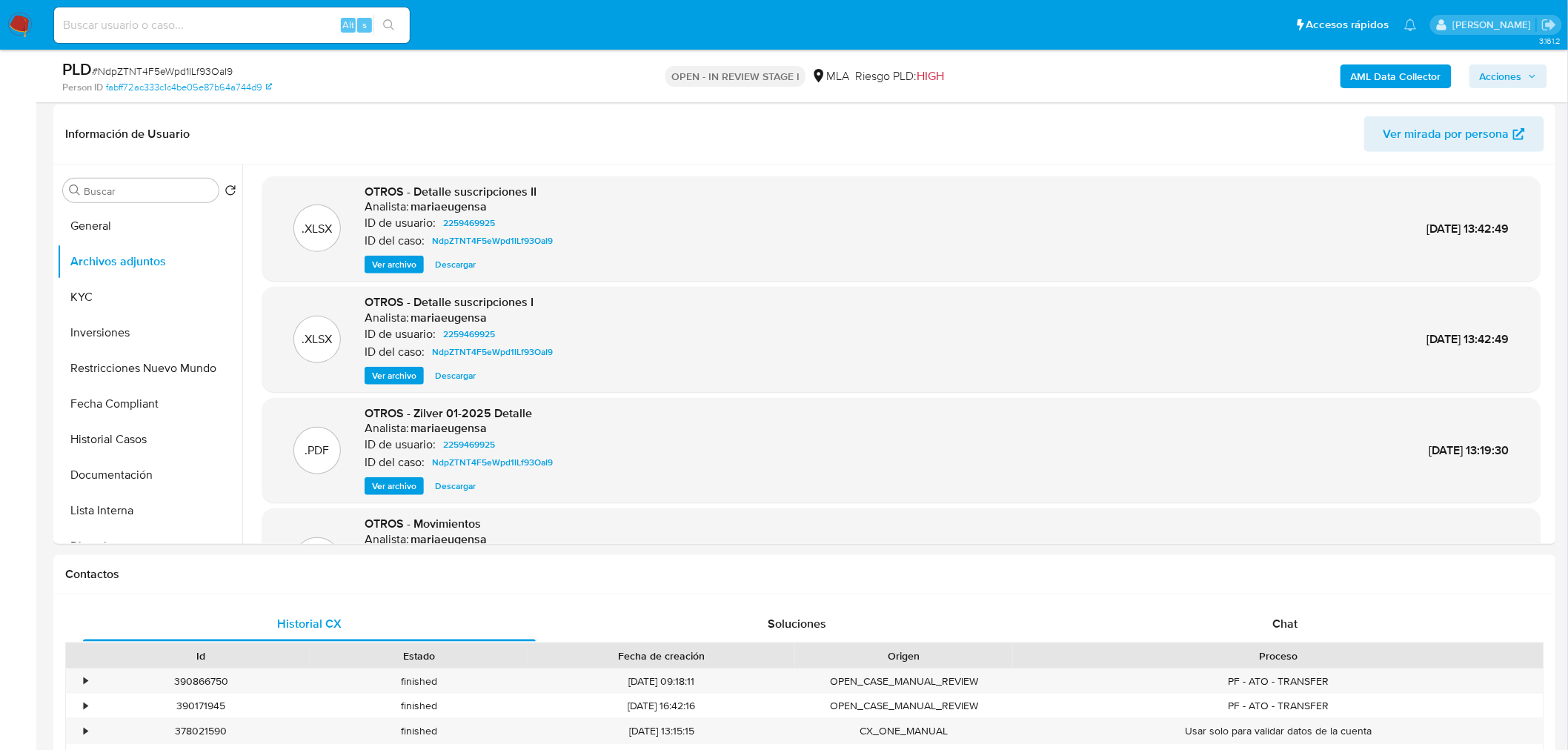
click at [1521, 79] on span "Acciones" at bounding box center [1501, 77] width 42 height 24
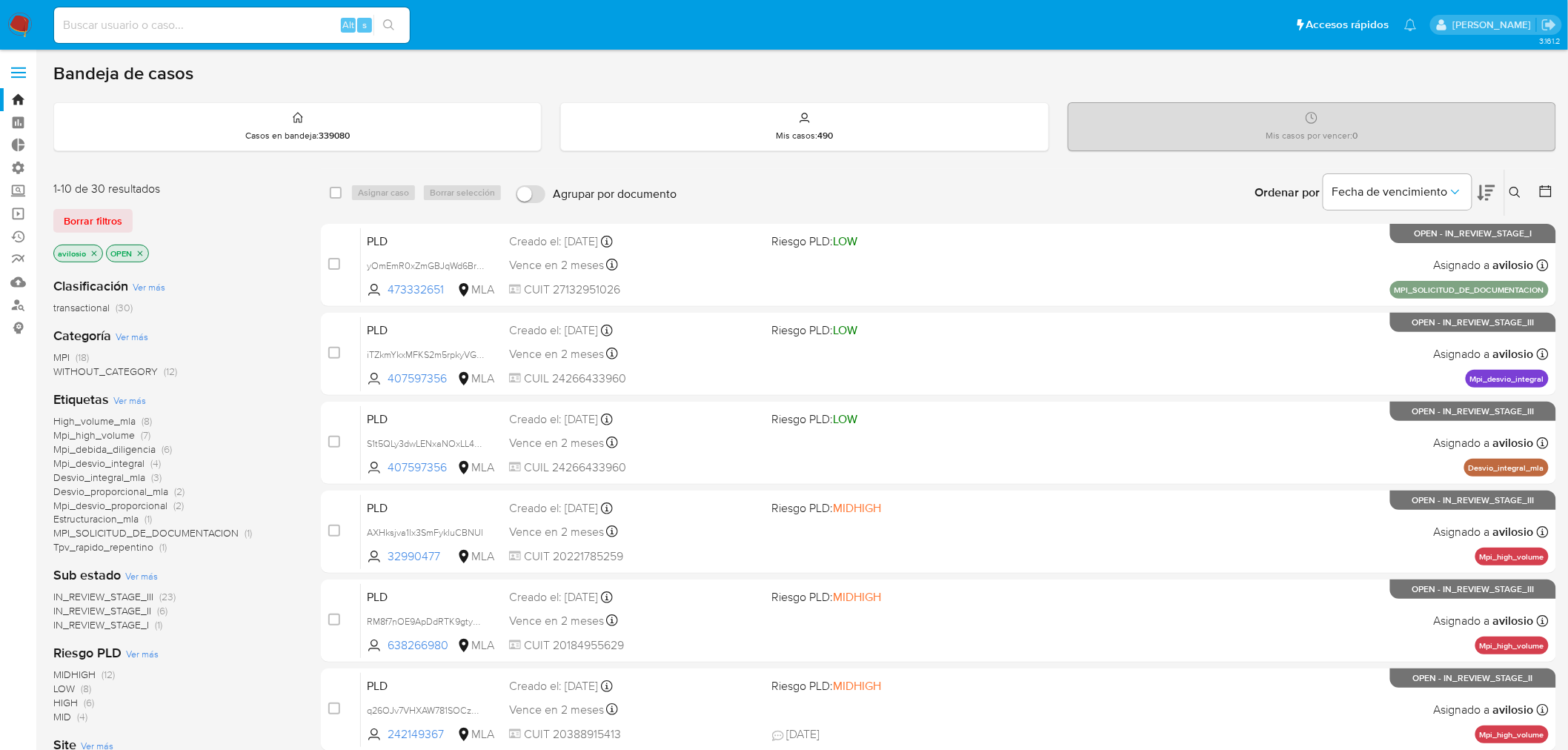
click at [1514, 194] on icon at bounding box center [1515, 193] width 12 height 12
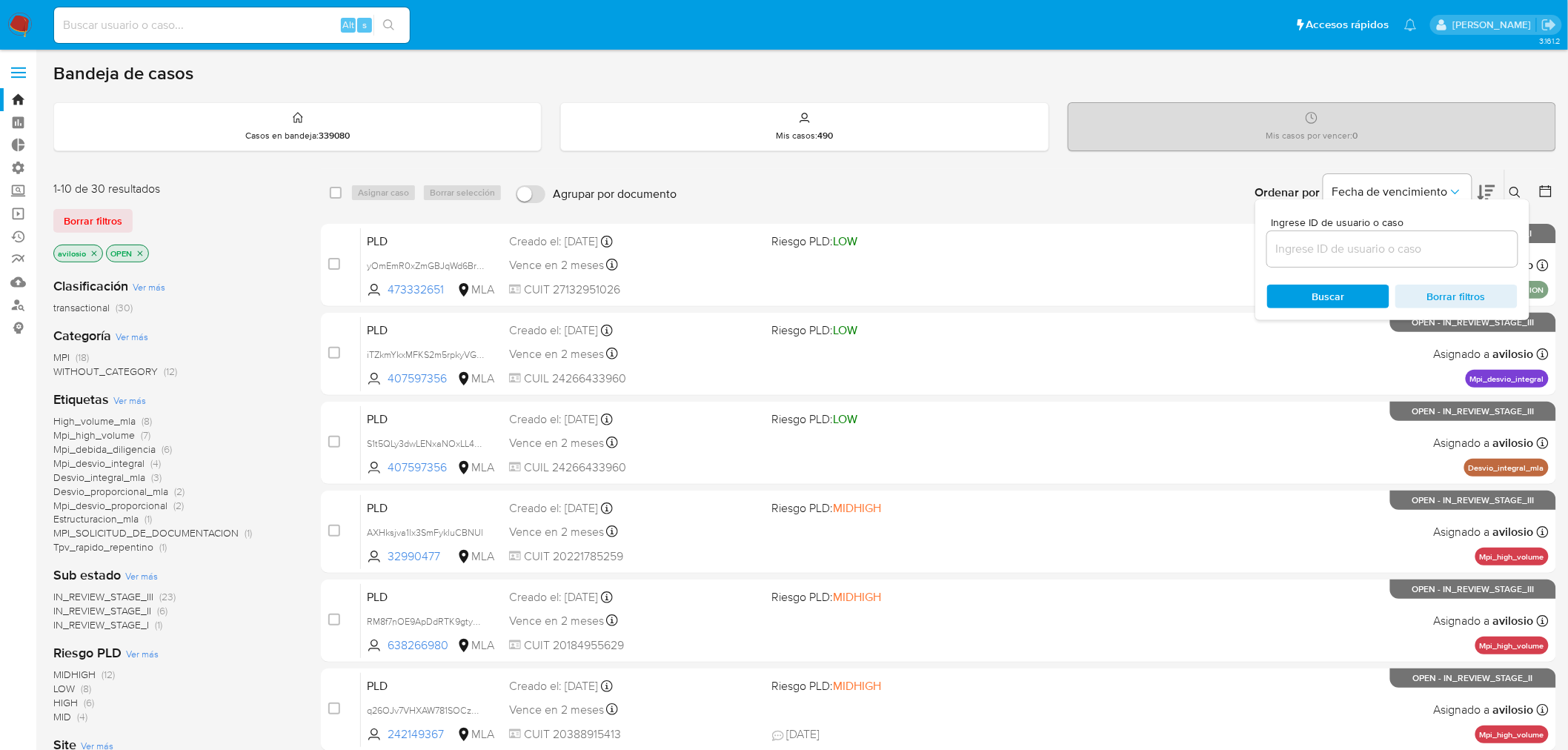
click at [90, 254] on icon "close-filter" at bounding box center [94, 253] width 9 height 9
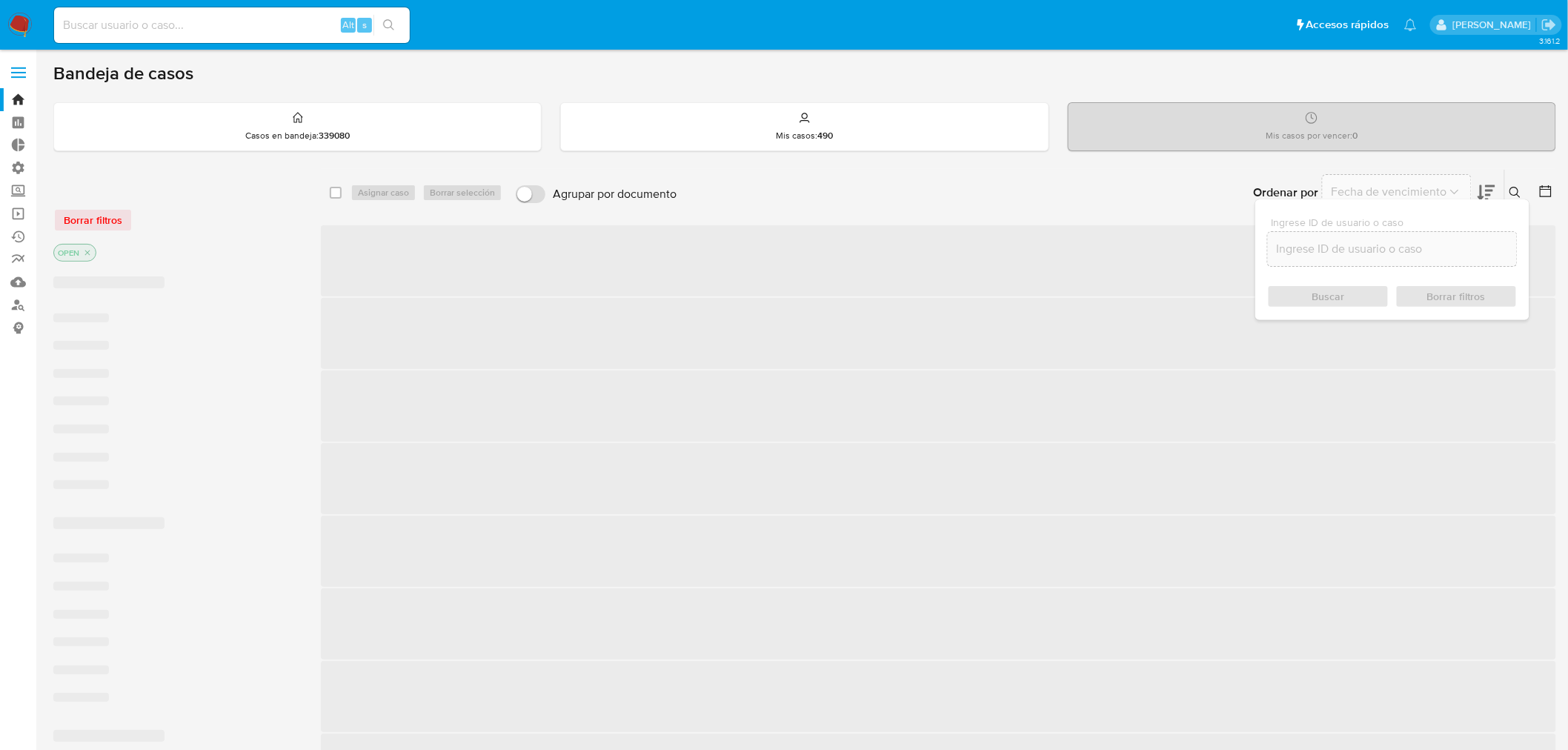
click at [90, 254] on icon "close-filter" at bounding box center [87, 252] width 9 height 9
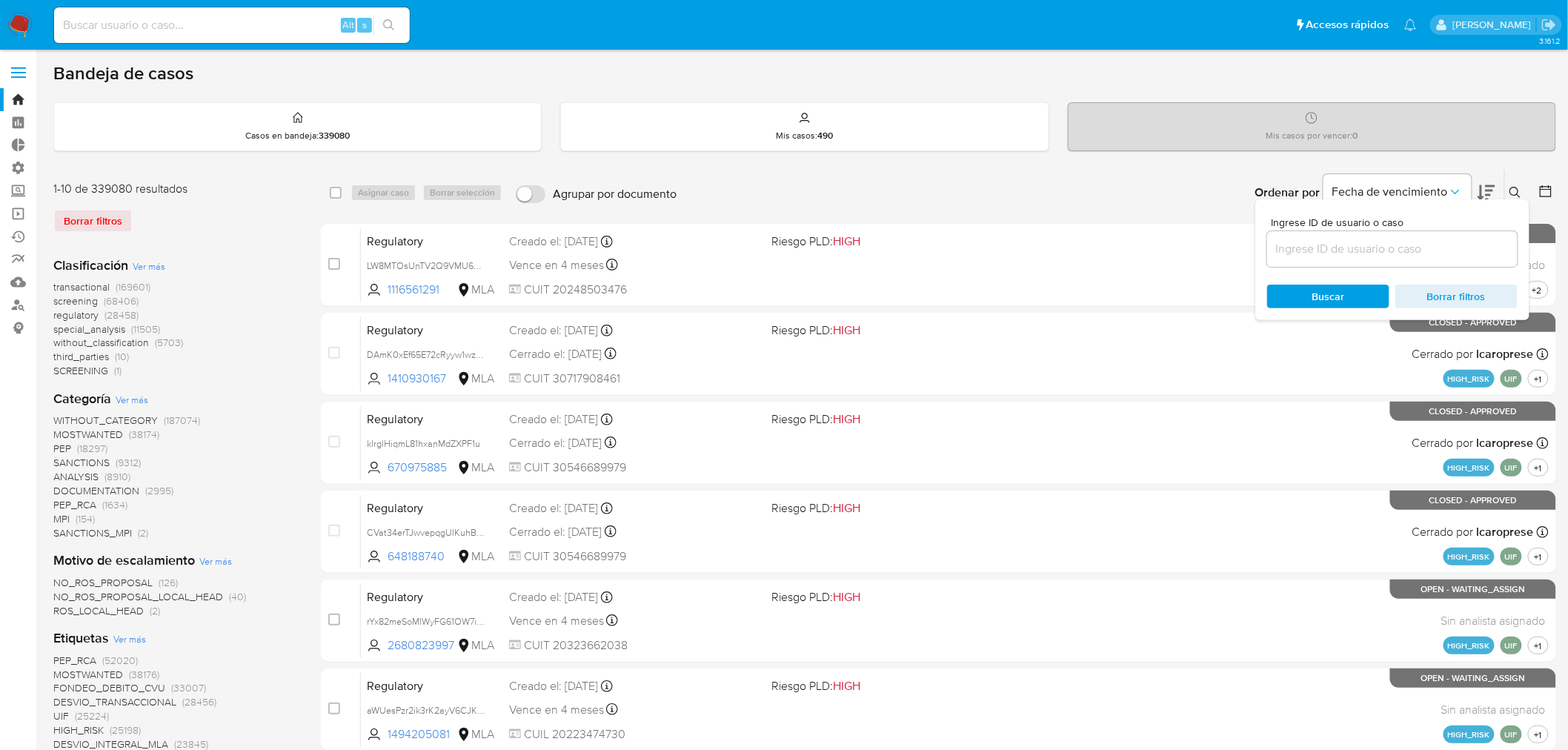
click at [1368, 260] on div at bounding box center [1392, 249] width 251 height 36
click at [1368, 253] on input at bounding box center [1392, 248] width 251 height 19
paste input "NdpZTNT4F5eWpd1lLf93OaI9"
type input "NdpZTNT4F5eWpd1lLf93OaI9"
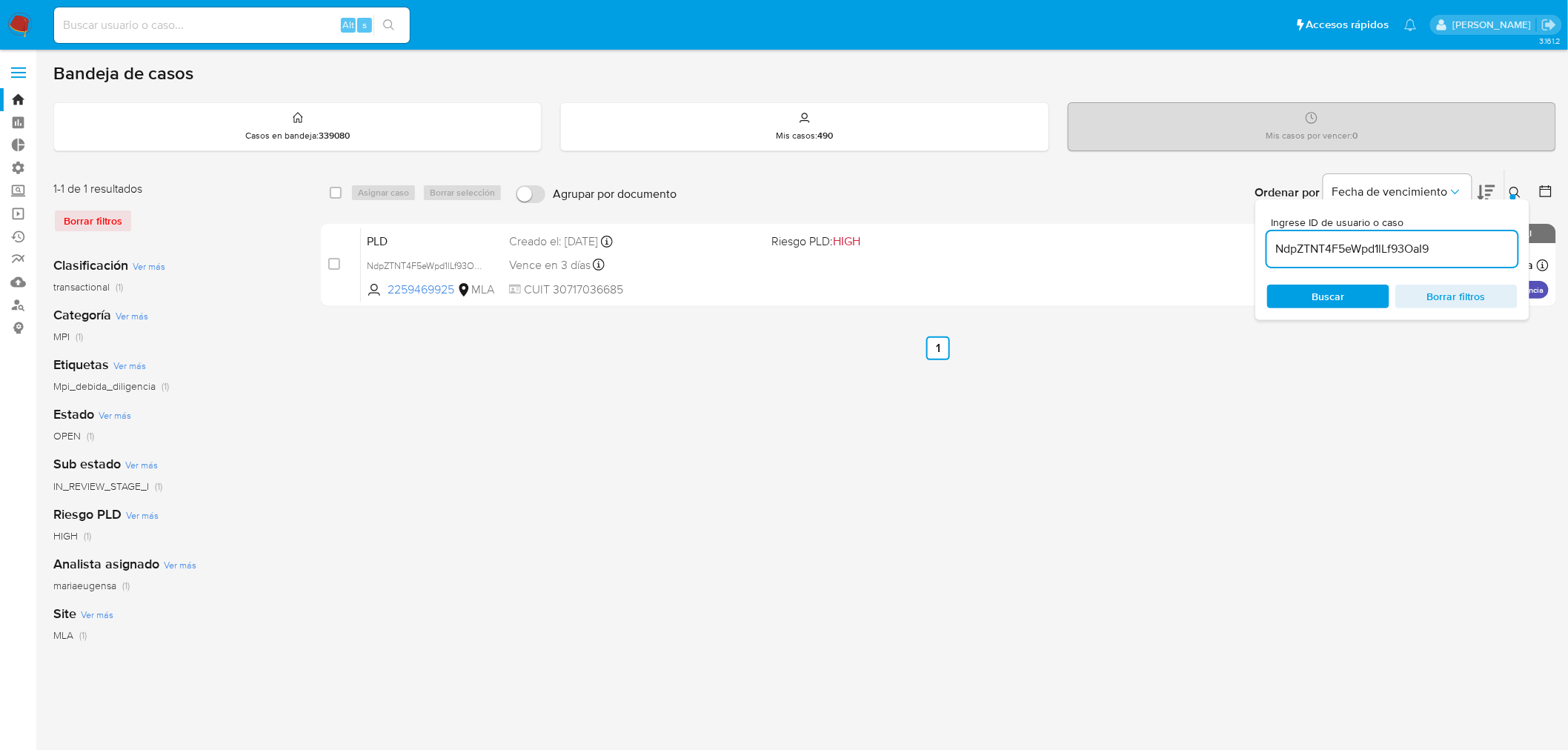
click at [467, 402] on div "select-all-cases-checkbox Asignar caso Borrar selección Agrupar por documento O…" at bounding box center [938, 494] width 1235 height 651
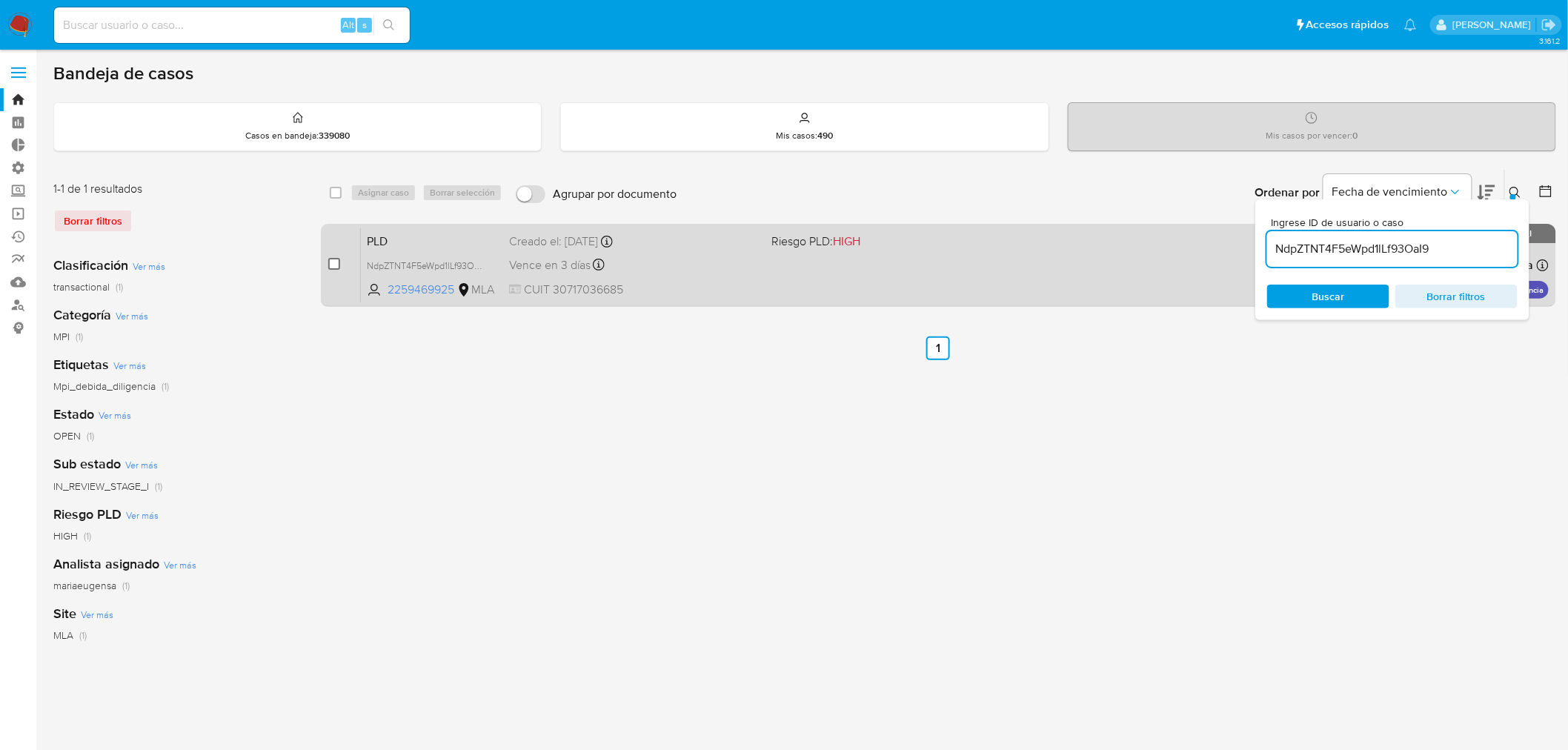
click at [337, 260] on input "checkbox" at bounding box center [334, 264] width 12 height 12
checkbox input "true"
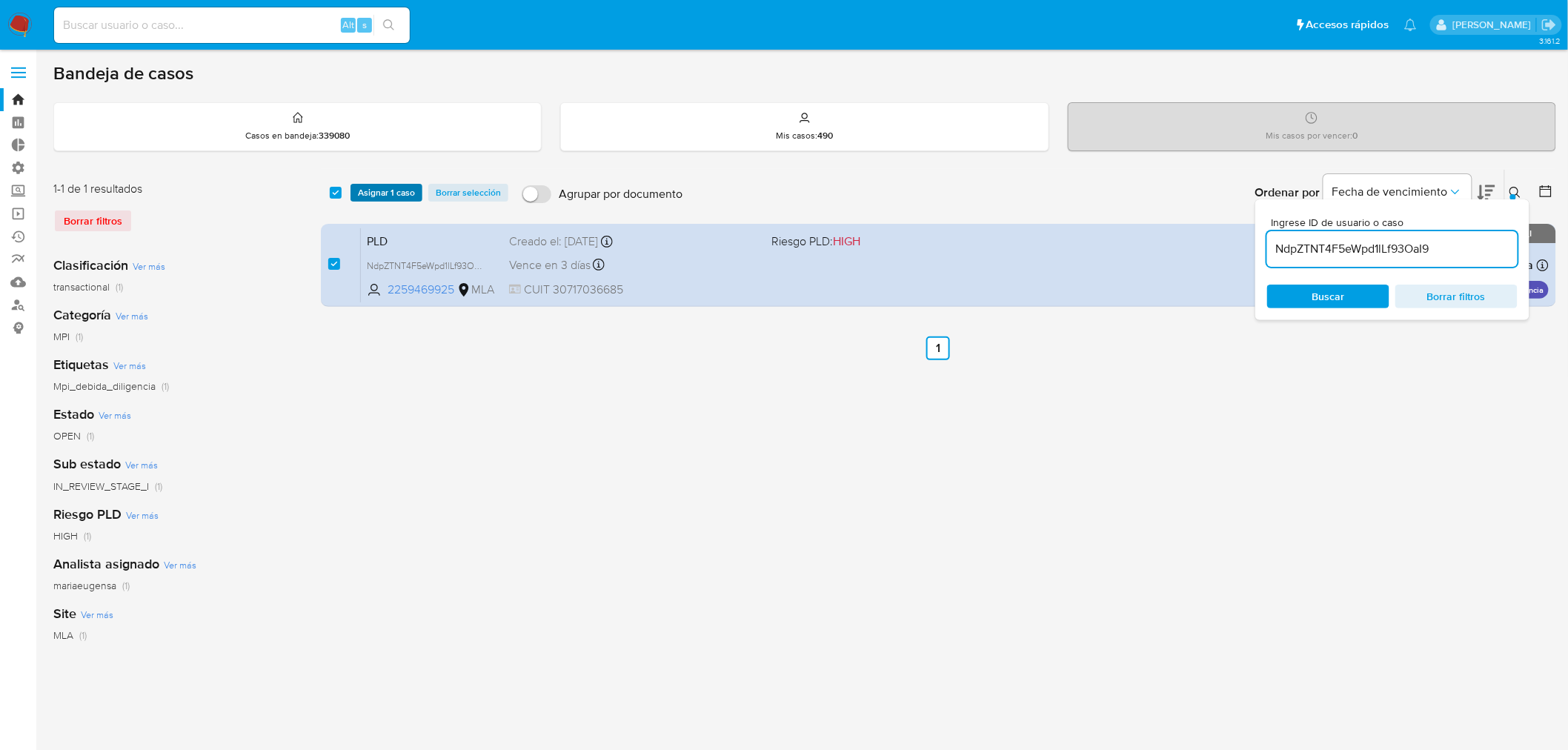
drag, startPoint x: 389, startPoint y: 193, endPoint x: 371, endPoint y: 196, distance: 18.2
click at [378, 195] on span "Asignar 1 caso" at bounding box center [386, 192] width 57 height 15
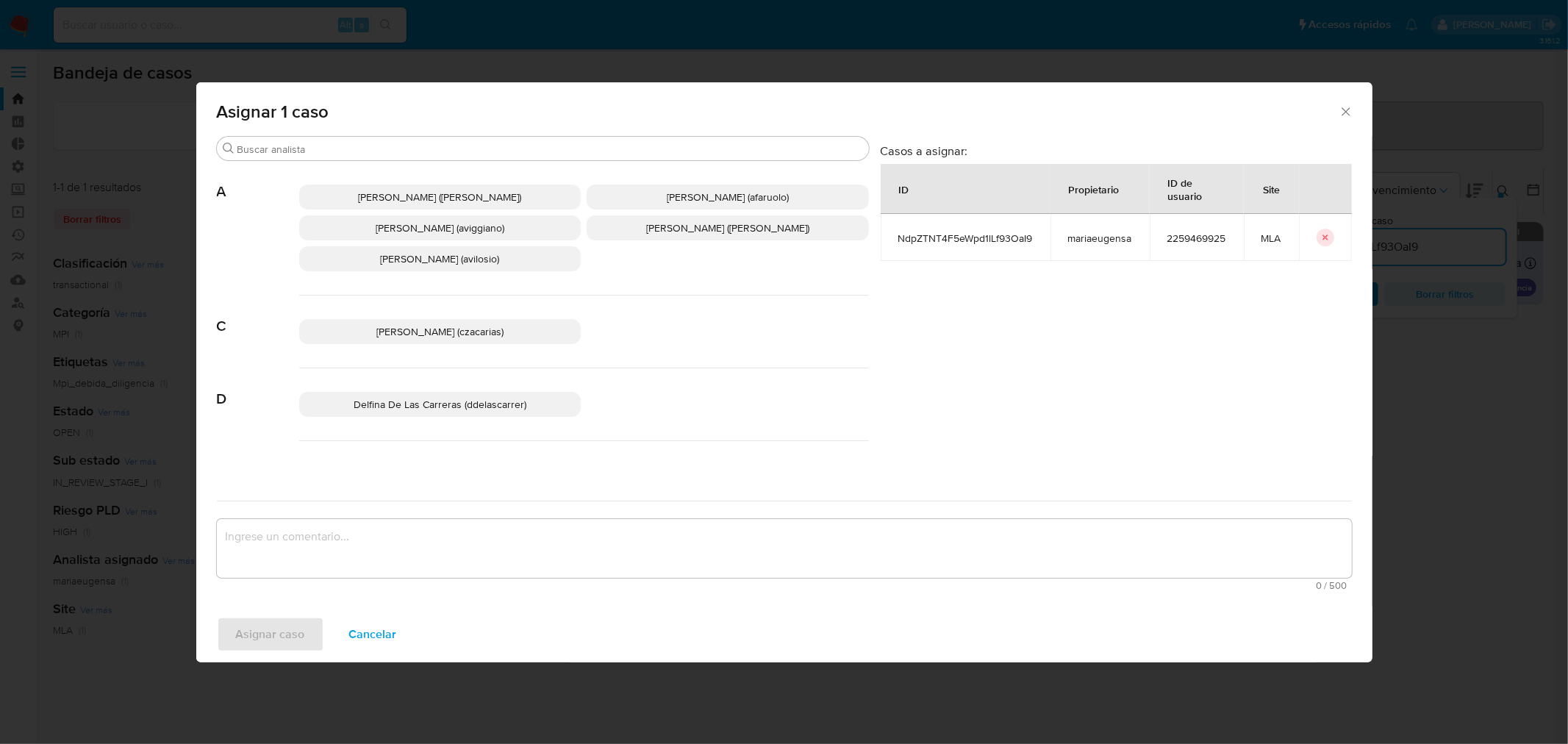
click at [496, 262] on span "Andres Ignacio Vilosio (avilosio)" at bounding box center [439, 259] width 119 height 15
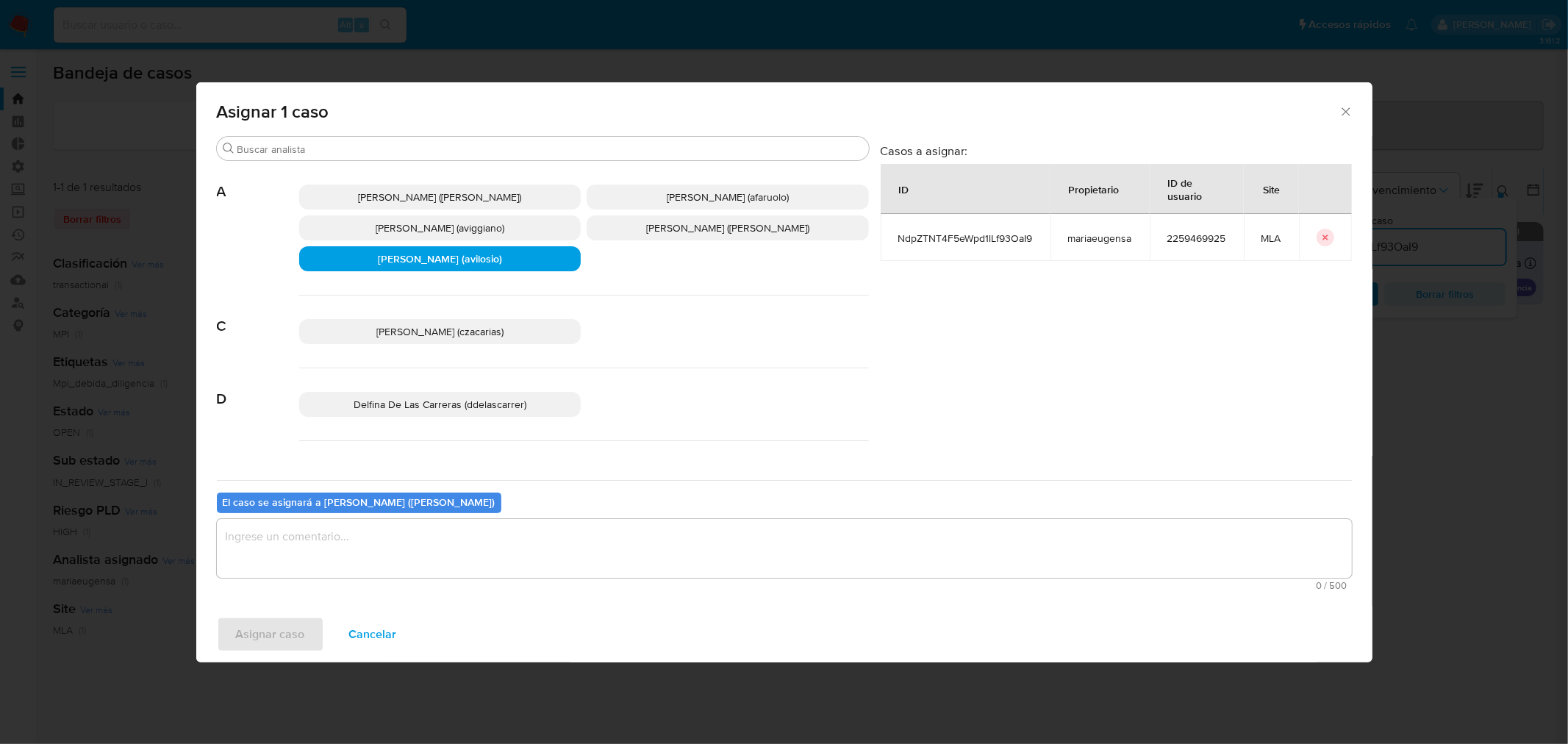
click at [409, 545] on textarea "assign-modal" at bounding box center [784, 548] width 1136 height 59
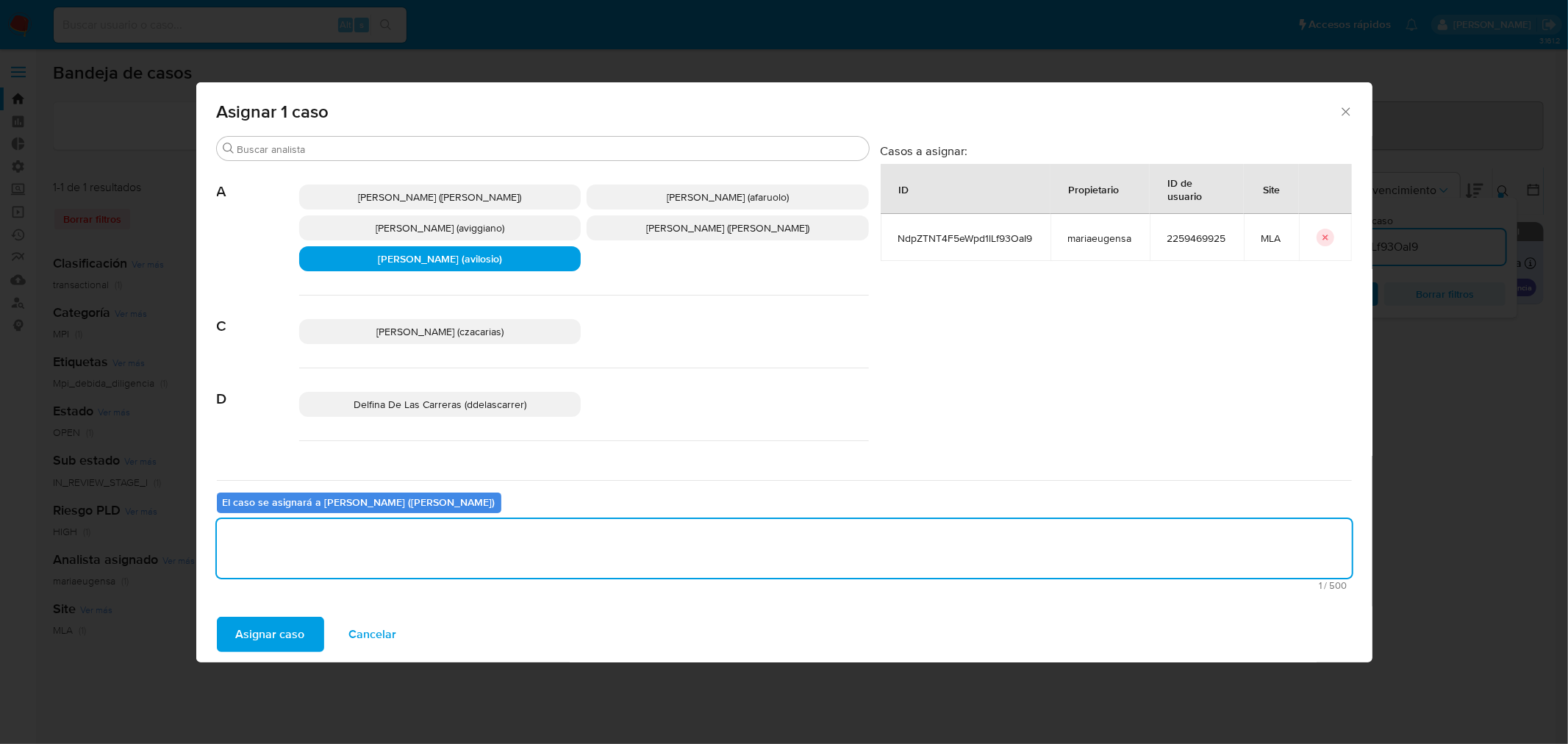
click at [288, 641] on span "Asignar caso" at bounding box center [271, 635] width 69 height 33
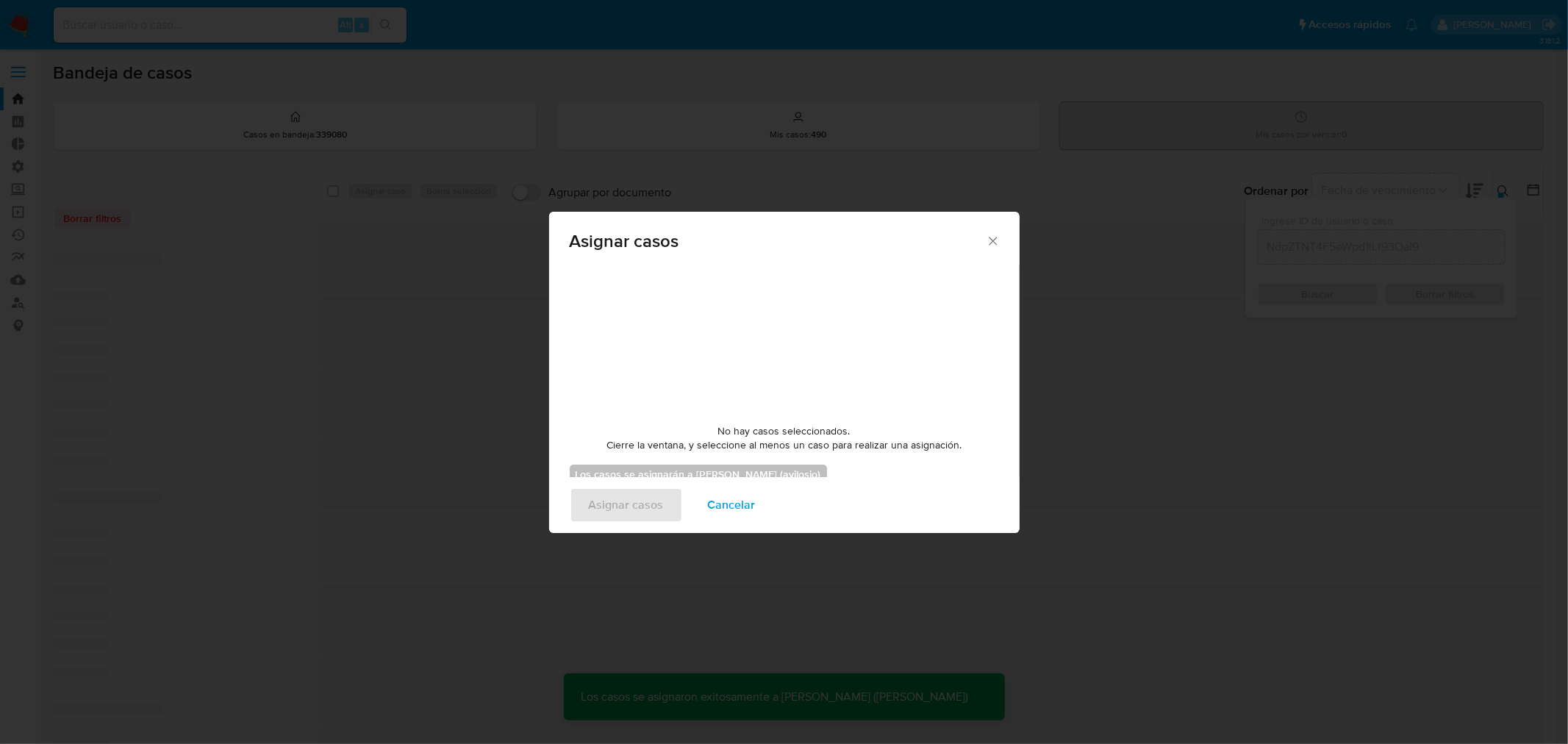
checkbox input "false"
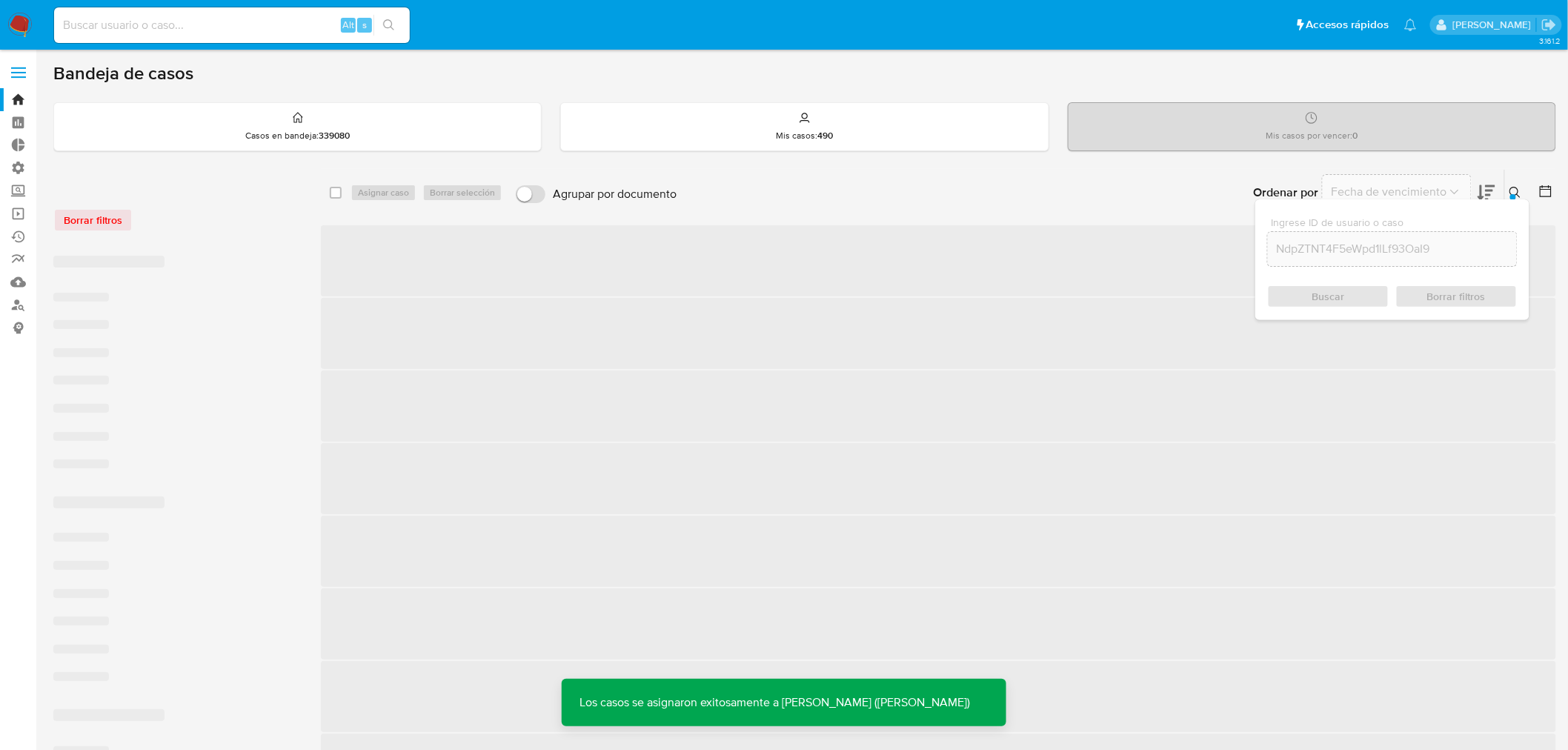
click at [222, 24] on input at bounding box center [232, 25] width 356 height 19
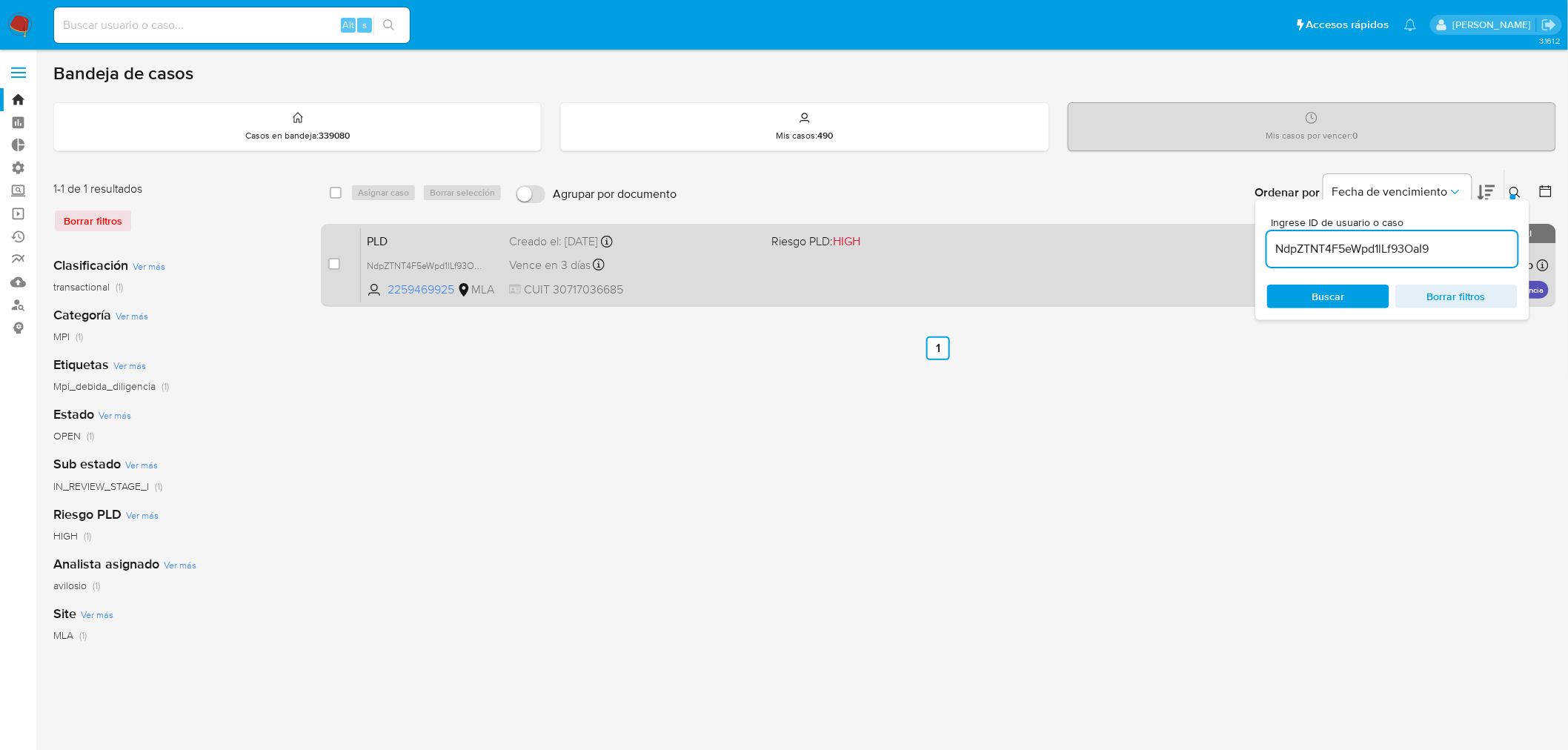
drag, startPoint x: 1453, startPoint y: 245, endPoint x: 1165, endPoint y: 242, distance: 288.0
click at [1165, 242] on div "select-all-cases-checkbox Asignar caso Borrar selección Agrupar por documento O…" at bounding box center [938, 241] width 1235 height 144
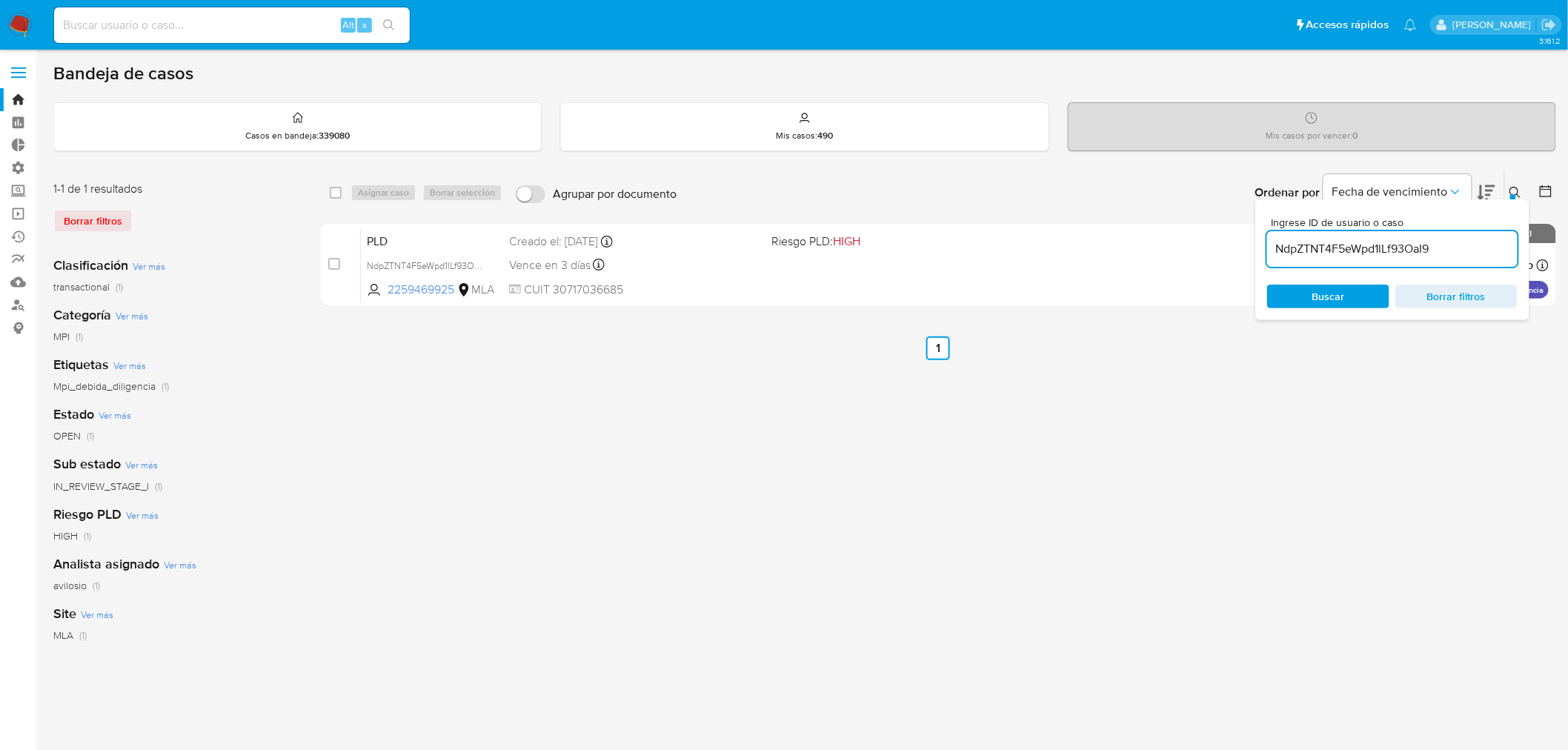
paste input "Caselog"
type input "Caselog NdpZTNT4F5eWpd1lLf93OaI9"
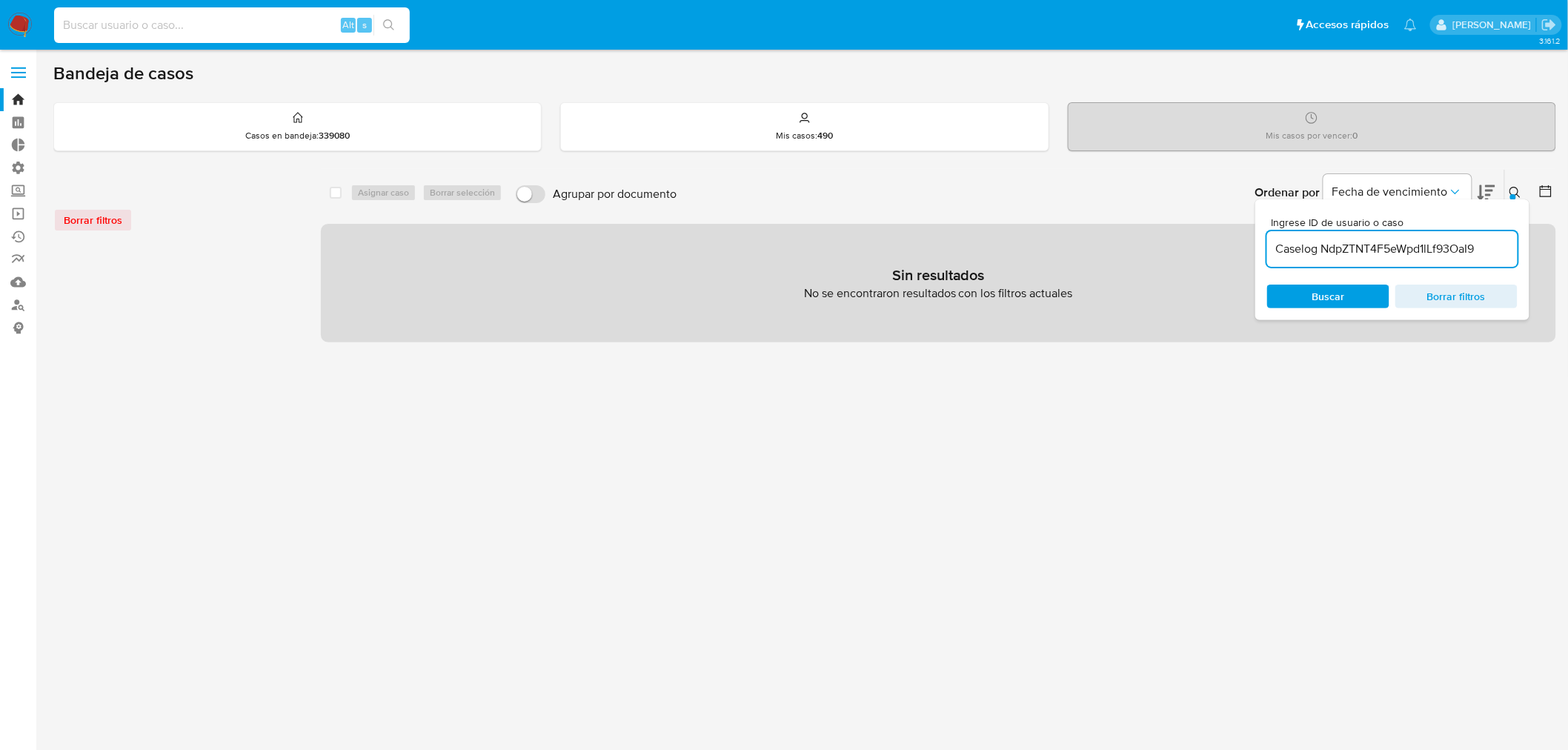
click at [1484, 194] on icon at bounding box center [1486, 193] width 18 height 18
click at [985, 197] on div "Ordenar por Fecha de vencimiento No es posible ordenar los resultados mientras …" at bounding box center [1119, 193] width 872 height 46
click at [686, 475] on div "select-all-cases-checkbox Asignar caso Borrar selección Agrupar por documento O…" at bounding box center [938, 494] width 1235 height 650
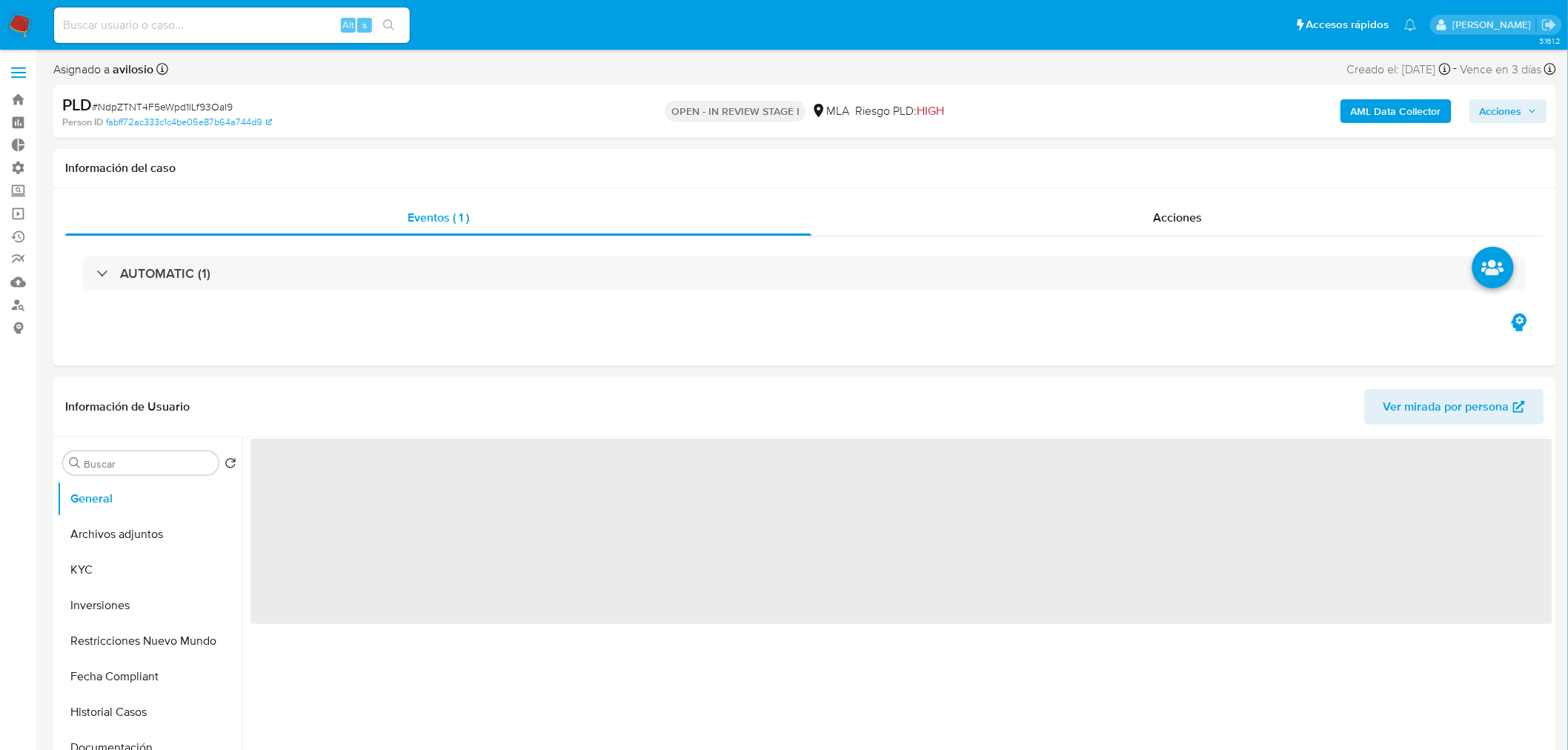
click at [1523, 94] on div "AML Data Collector Acciones" at bounding box center [1302, 111] width 492 height 35
click at [1524, 110] on span "Acciones" at bounding box center [1508, 111] width 57 height 21
select select "10"
click at [1139, 164] on div "Resolución del caso Alt r" at bounding box center [1105, 158] width 142 height 39
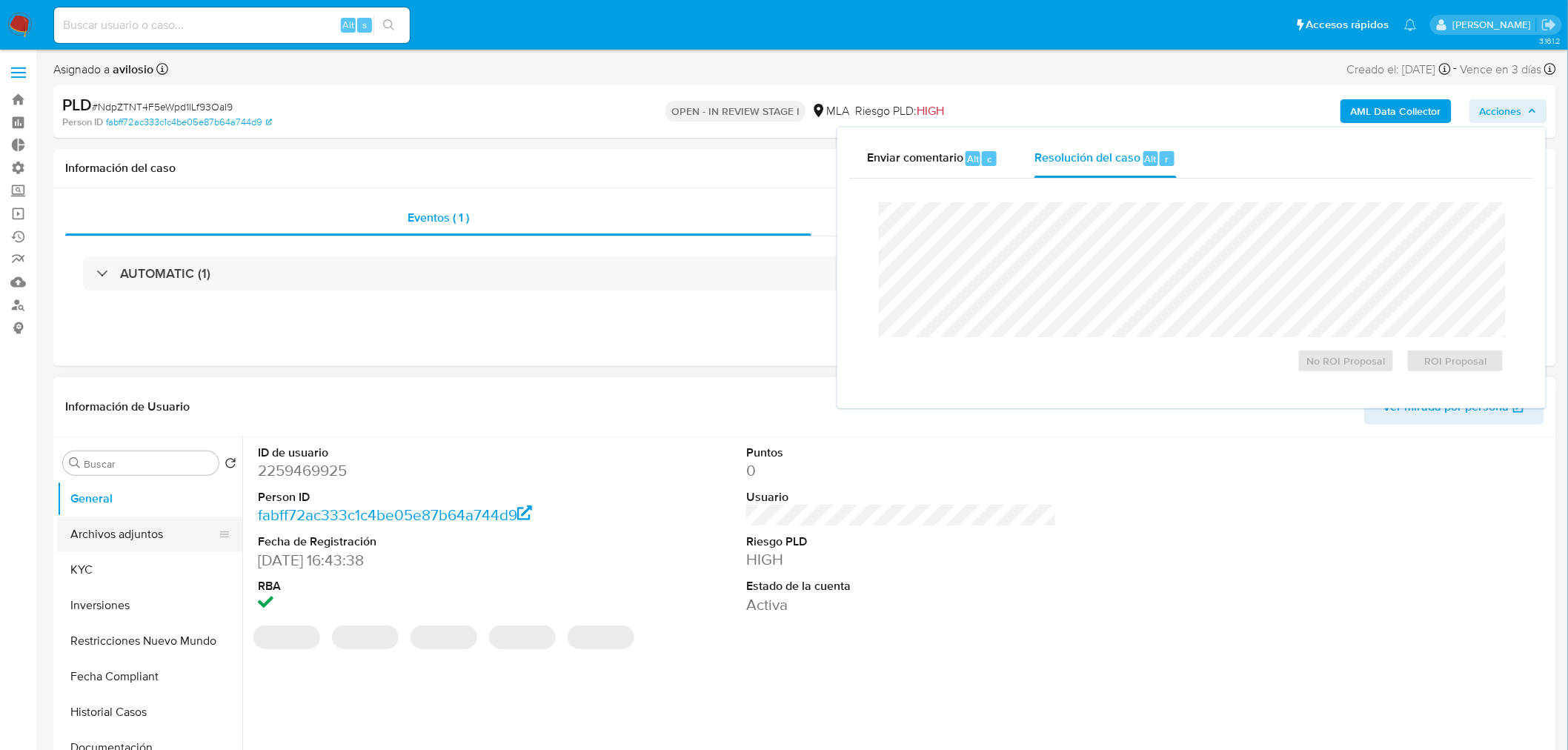
click at [106, 534] on button "Archivos adjuntos" at bounding box center [143, 535] width 173 height 36
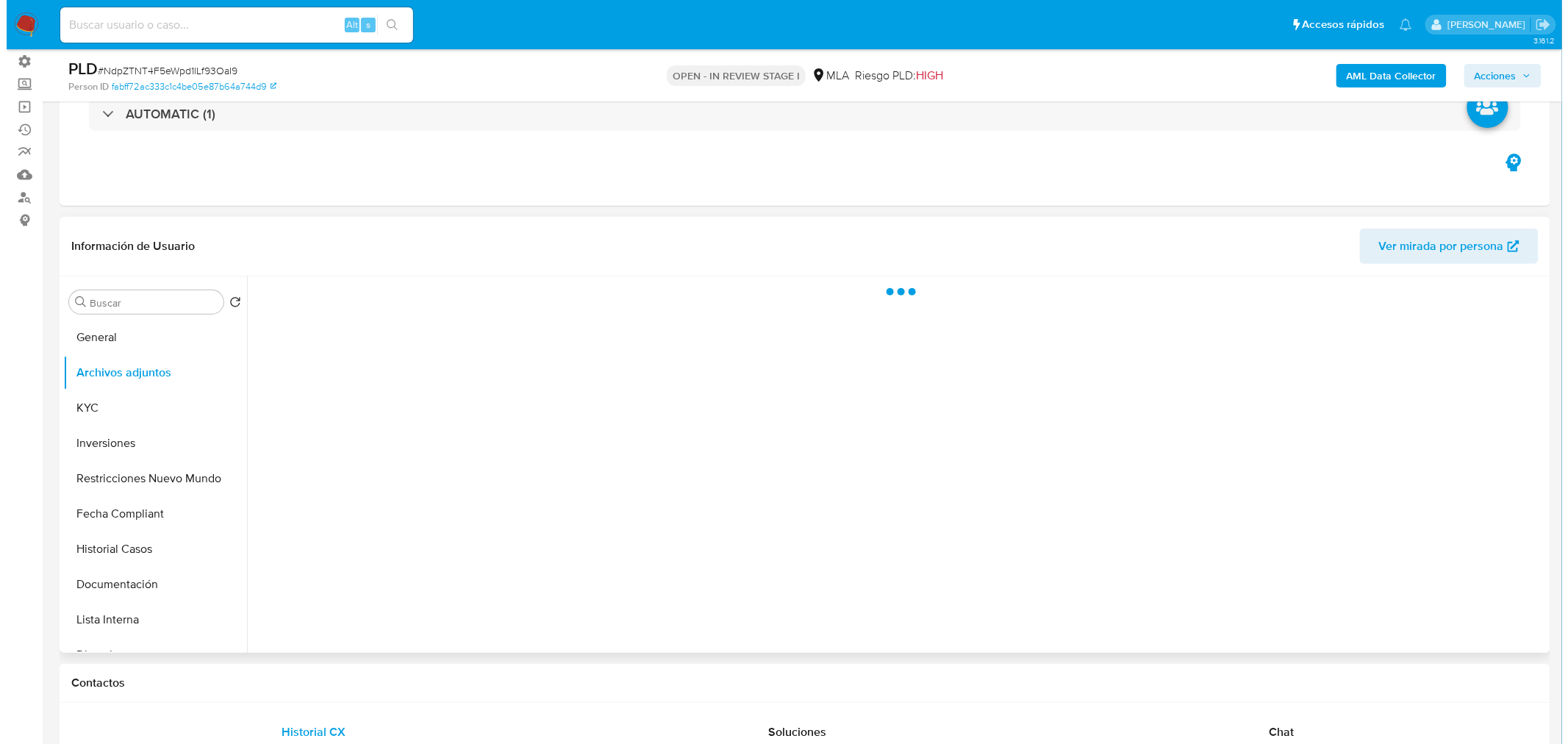
scroll to position [81, 0]
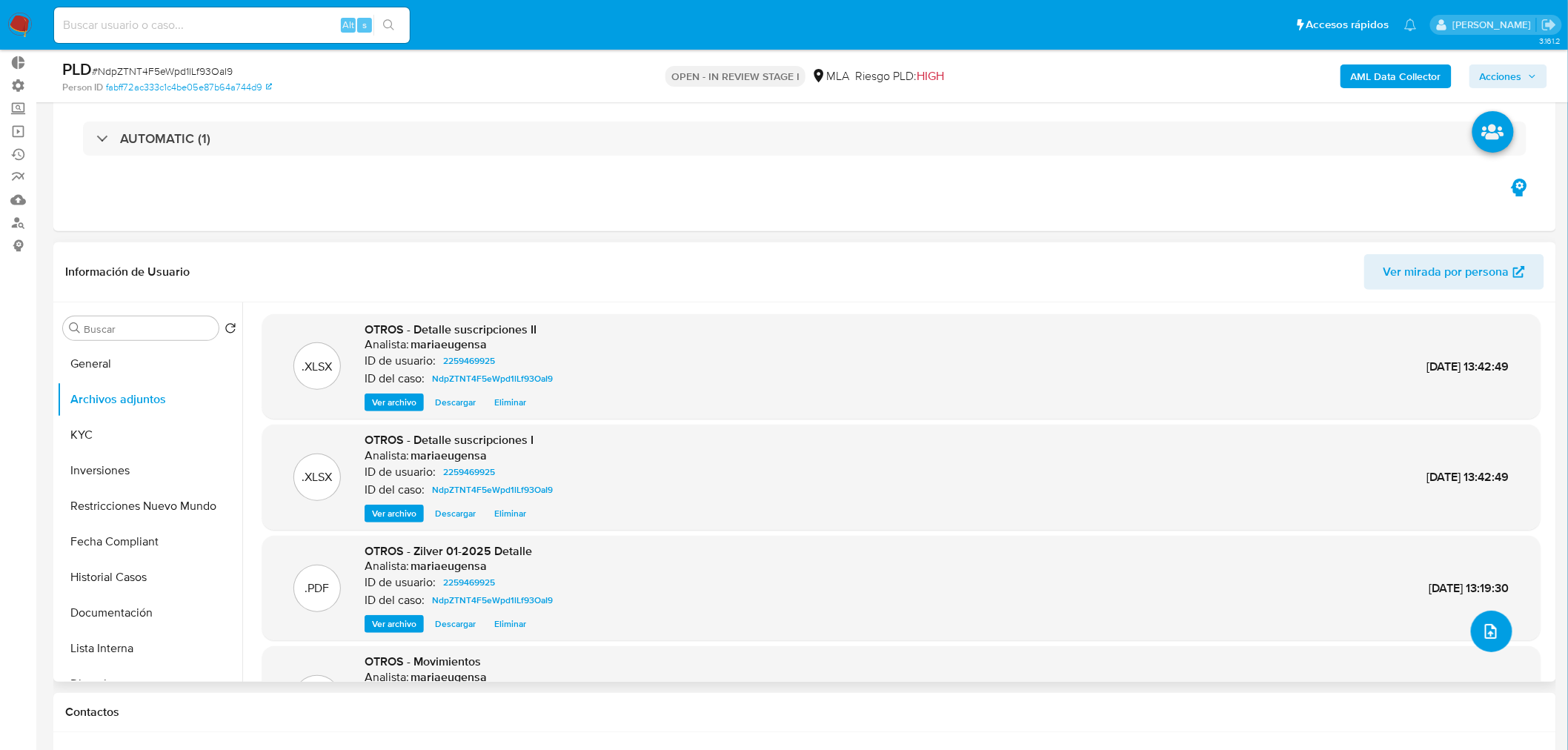
click at [1489, 635] on icon "upload-file" at bounding box center [1491, 631] width 12 height 15
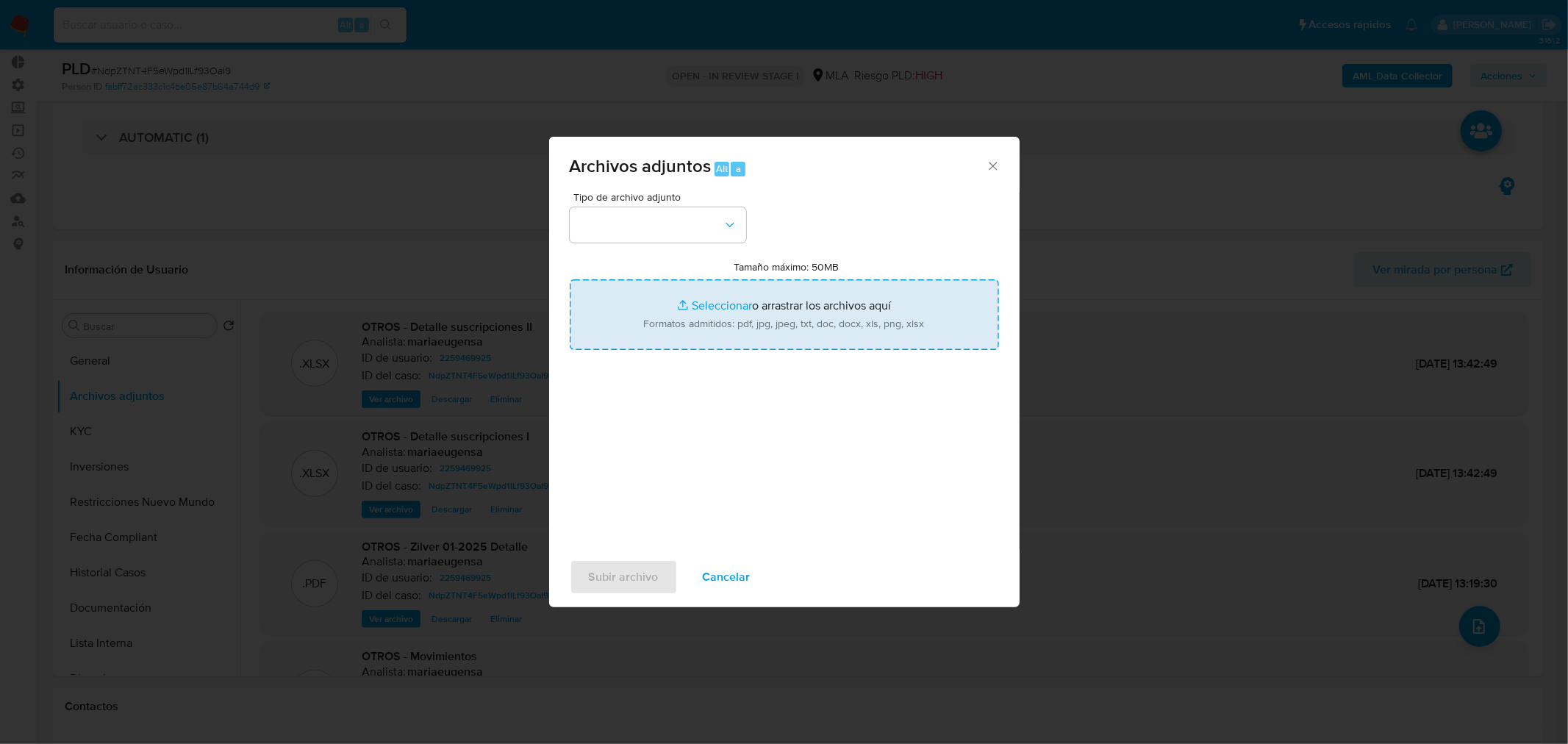
click at [777, 319] on input "Tamaño máximo: 50MB Seleccionar archivos" at bounding box center [784, 314] width 429 height 70
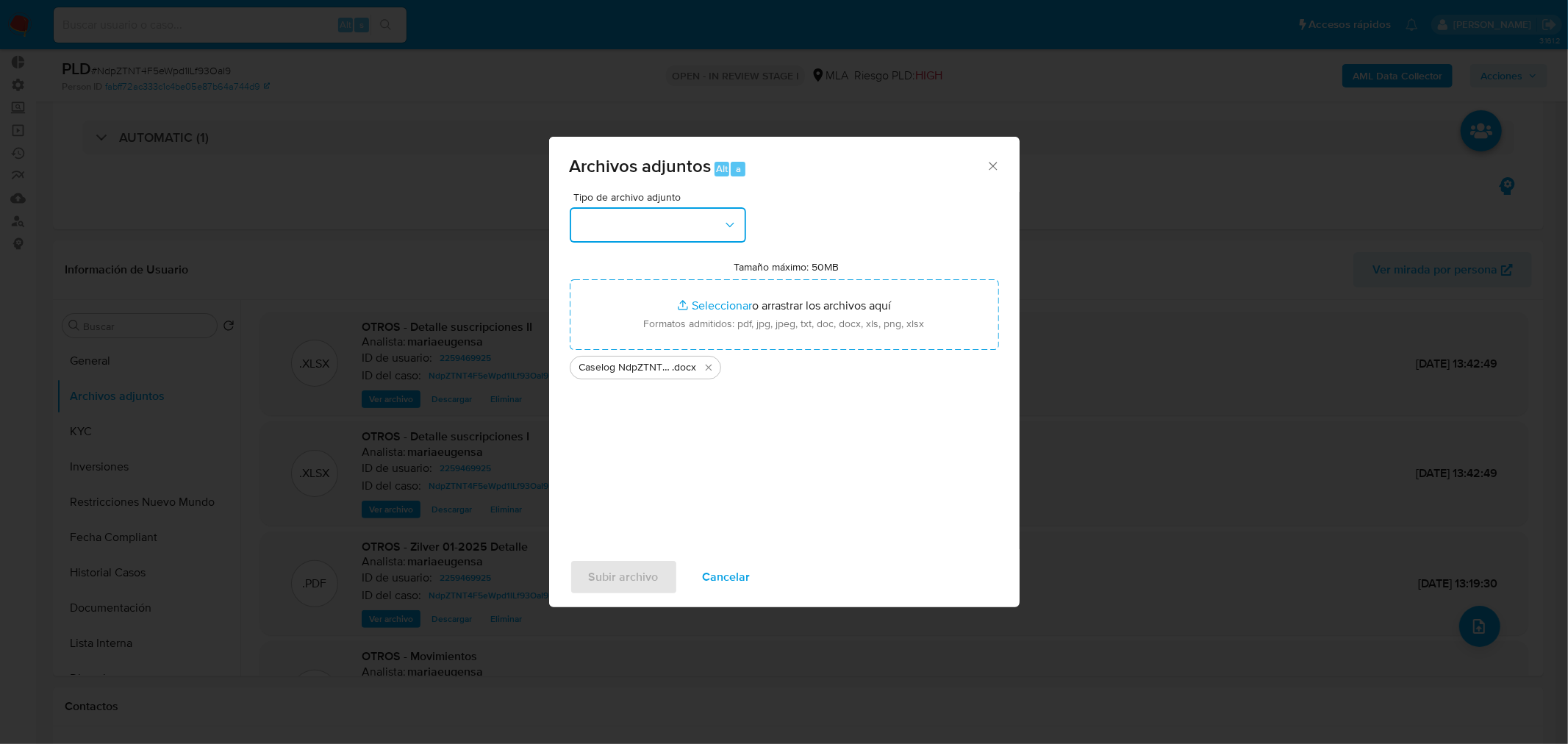
click at [719, 223] on button "button" at bounding box center [659, 225] width 177 height 36
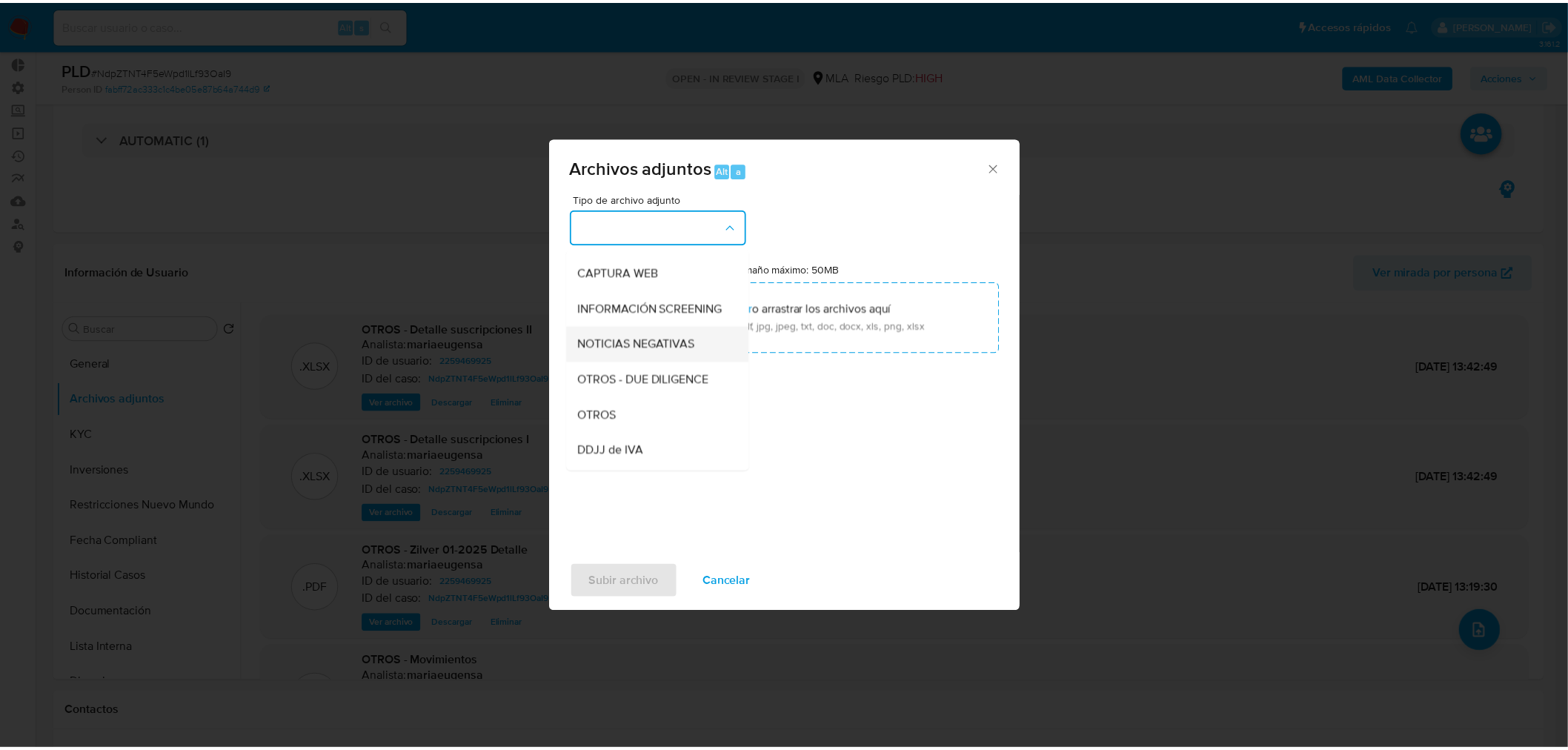
scroll to position [165, 0]
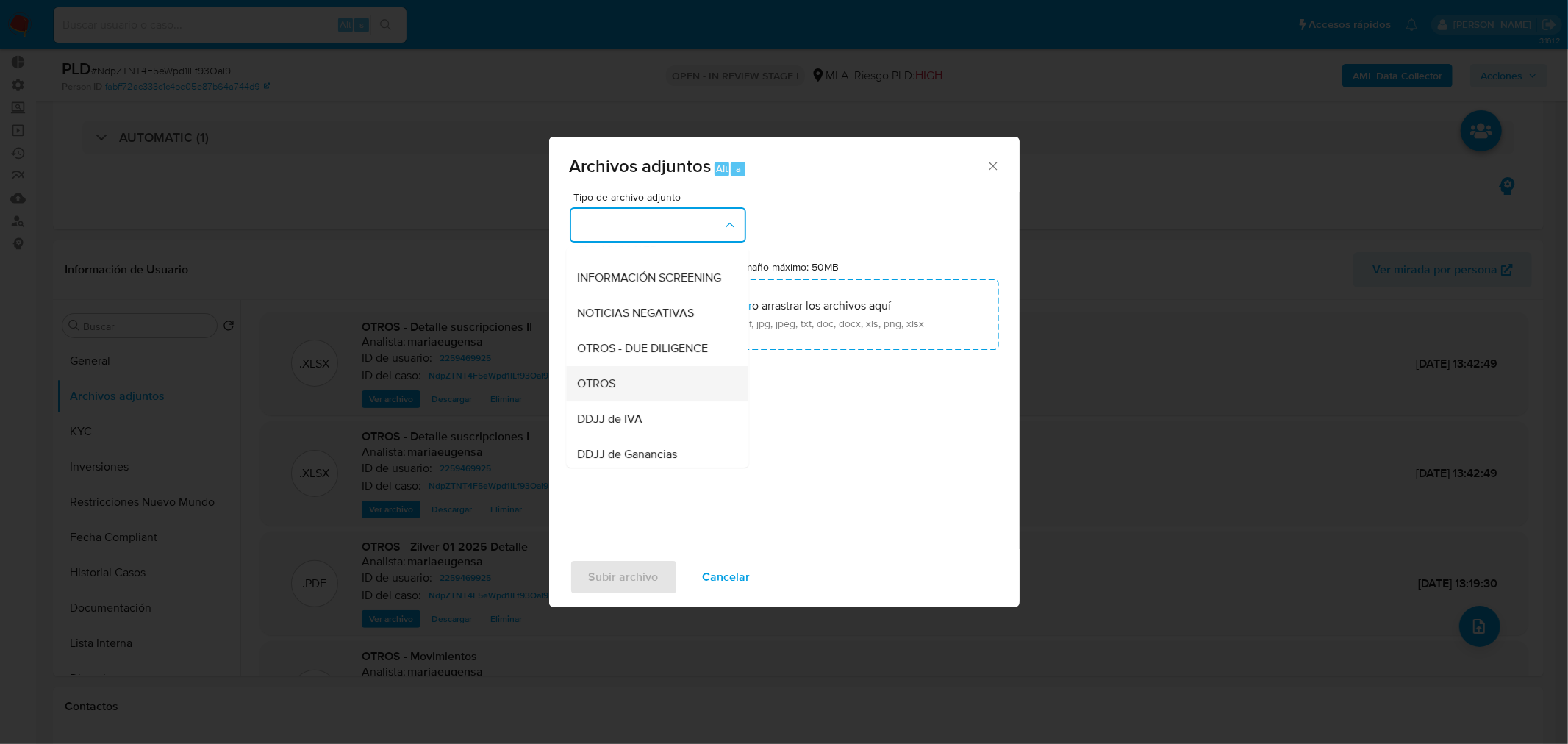
click at [645, 399] on div "OTROS" at bounding box center [653, 383] width 150 height 36
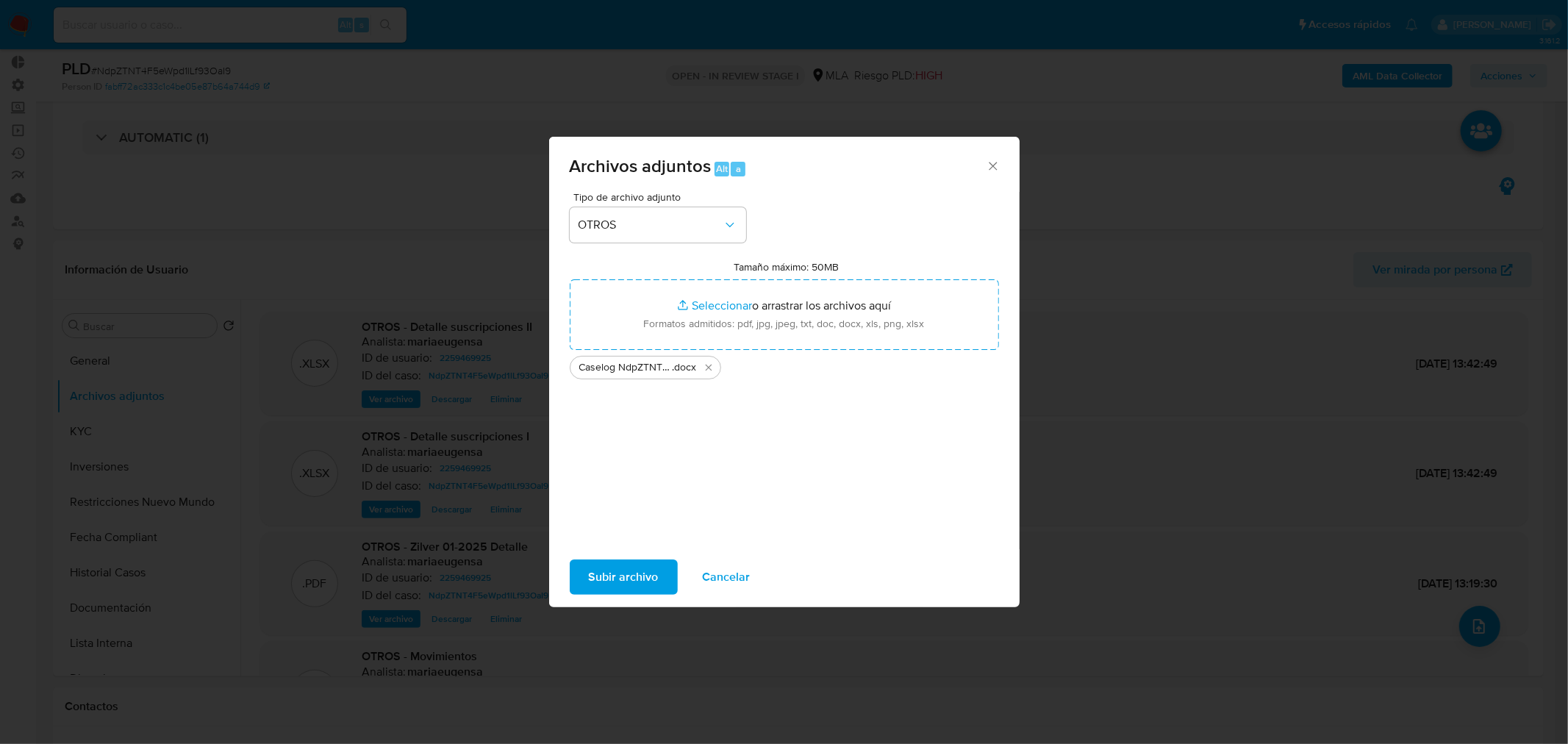
click at [633, 586] on span "Subir archivo" at bounding box center [624, 577] width 69 height 33
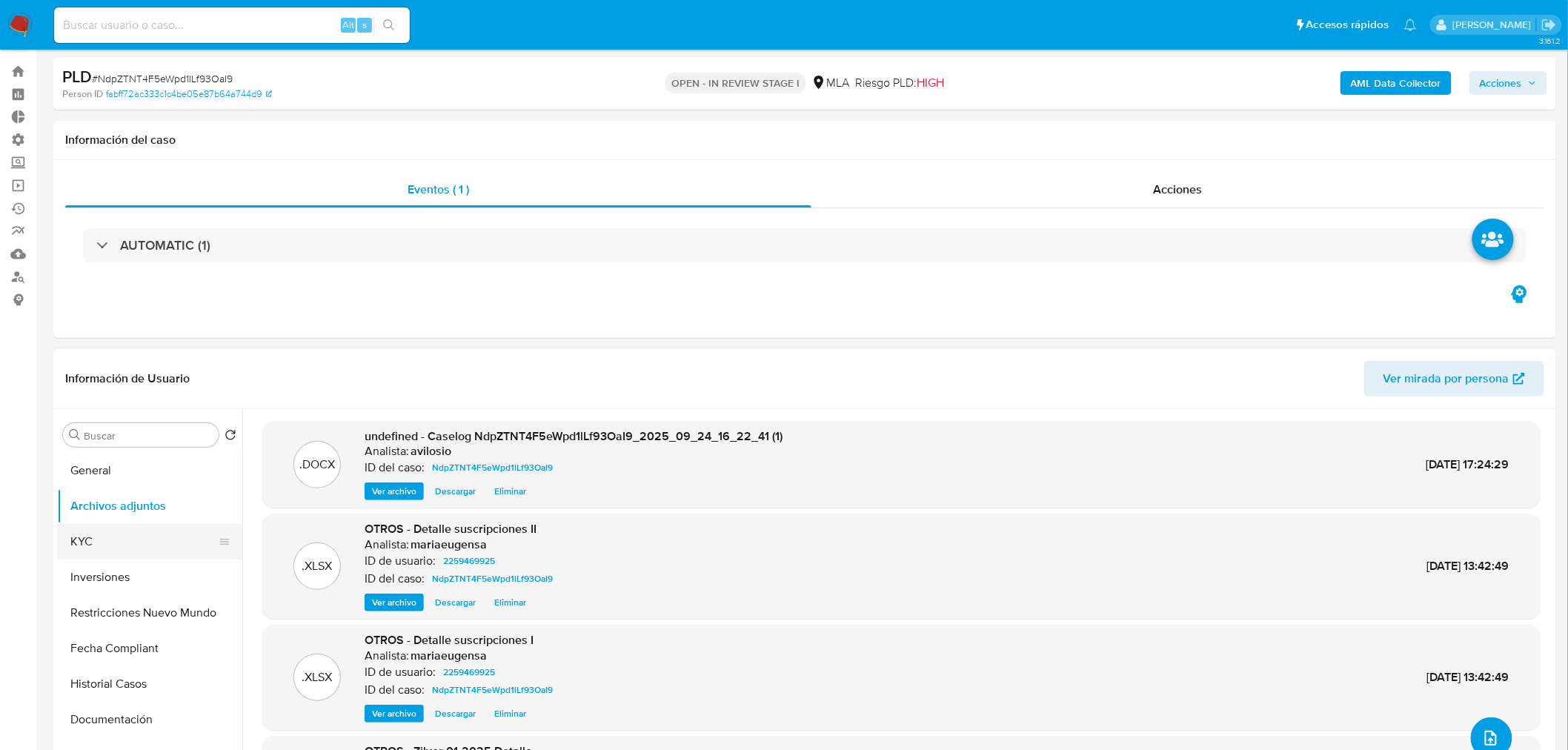
scroll to position [0, 0]
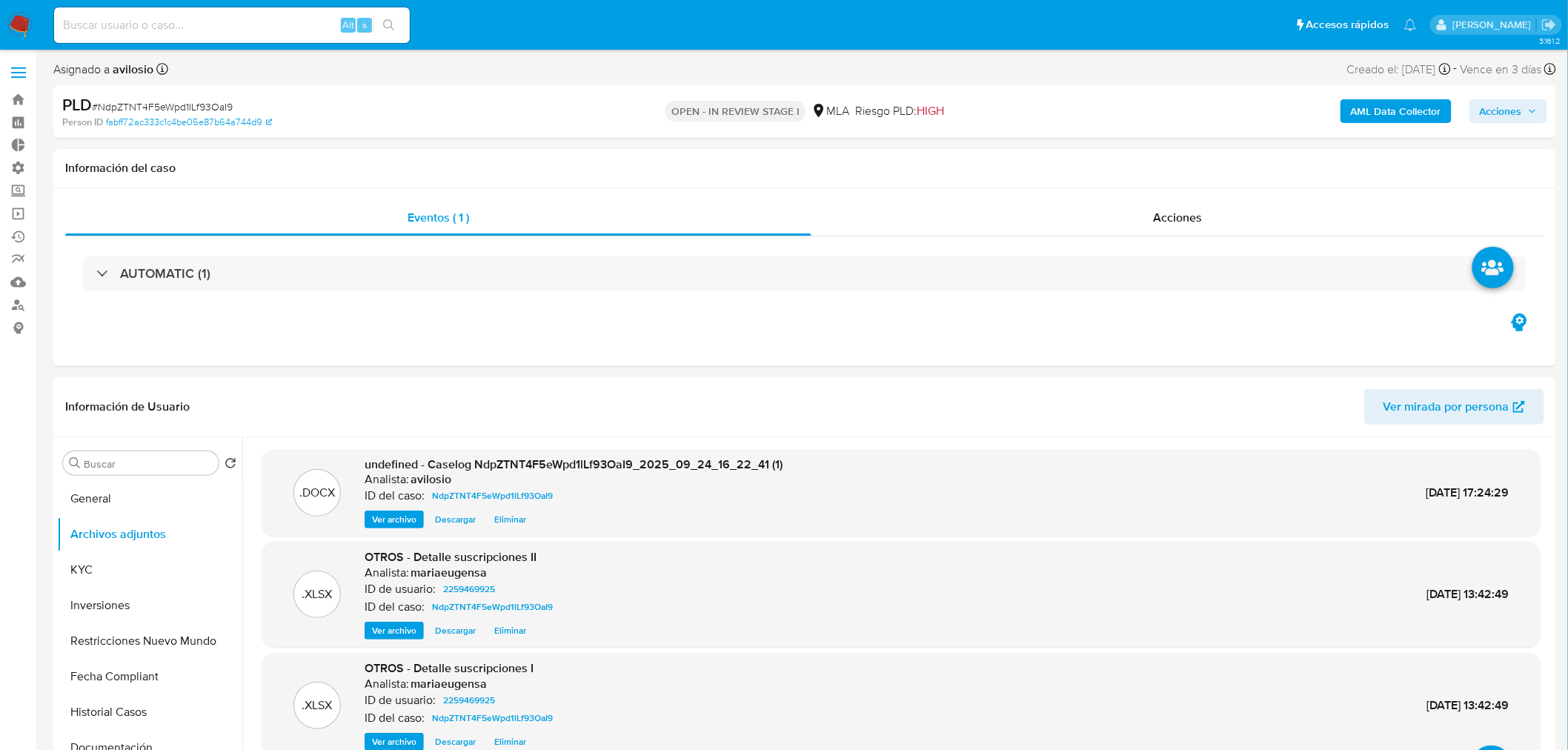
click at [1536, 116] on span "Acciones" at bounding box center [1508, 111] width 57 height 21
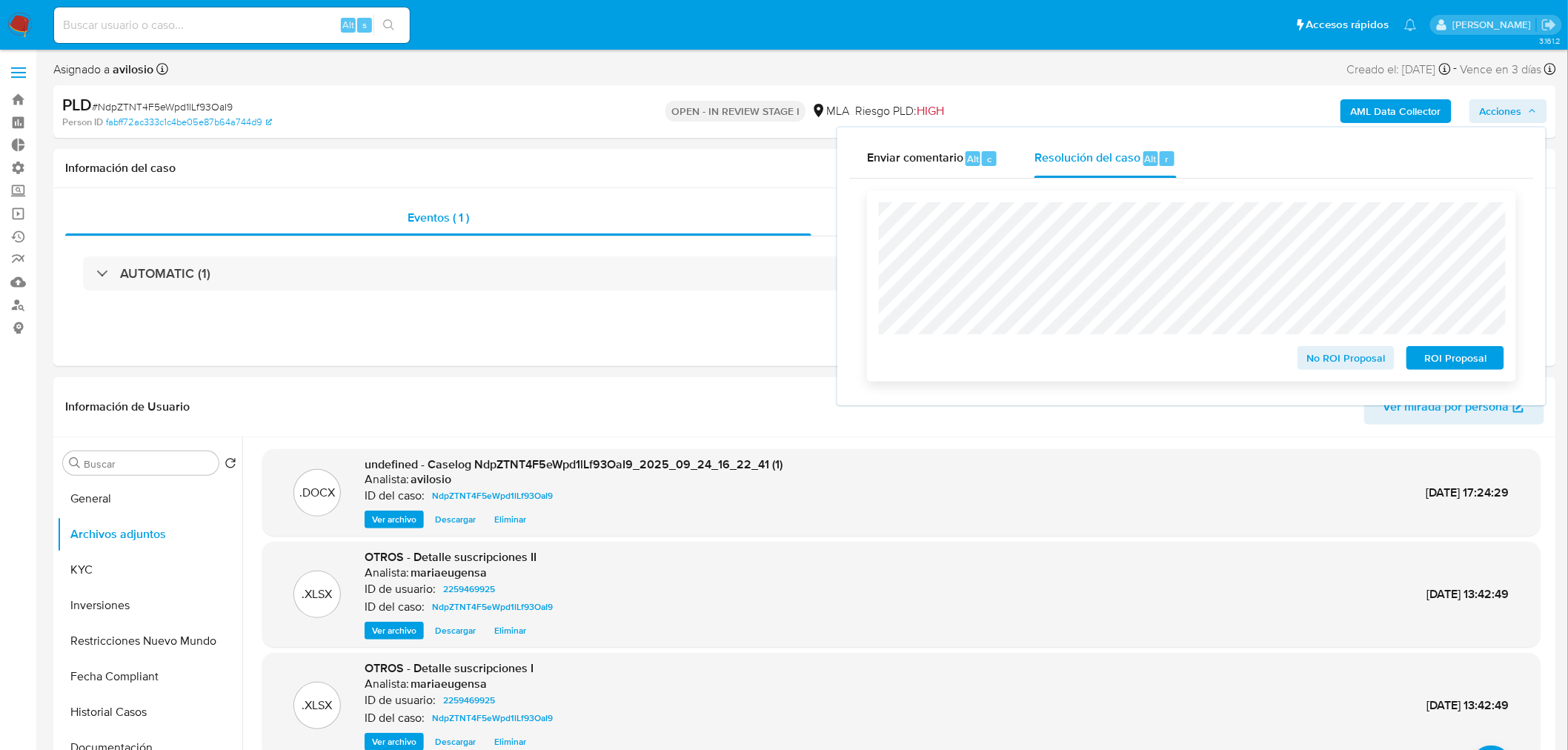
click at [1338, 366] on span "No ROI Proposal" at bounding box center [1346, 358] width 77 height 21
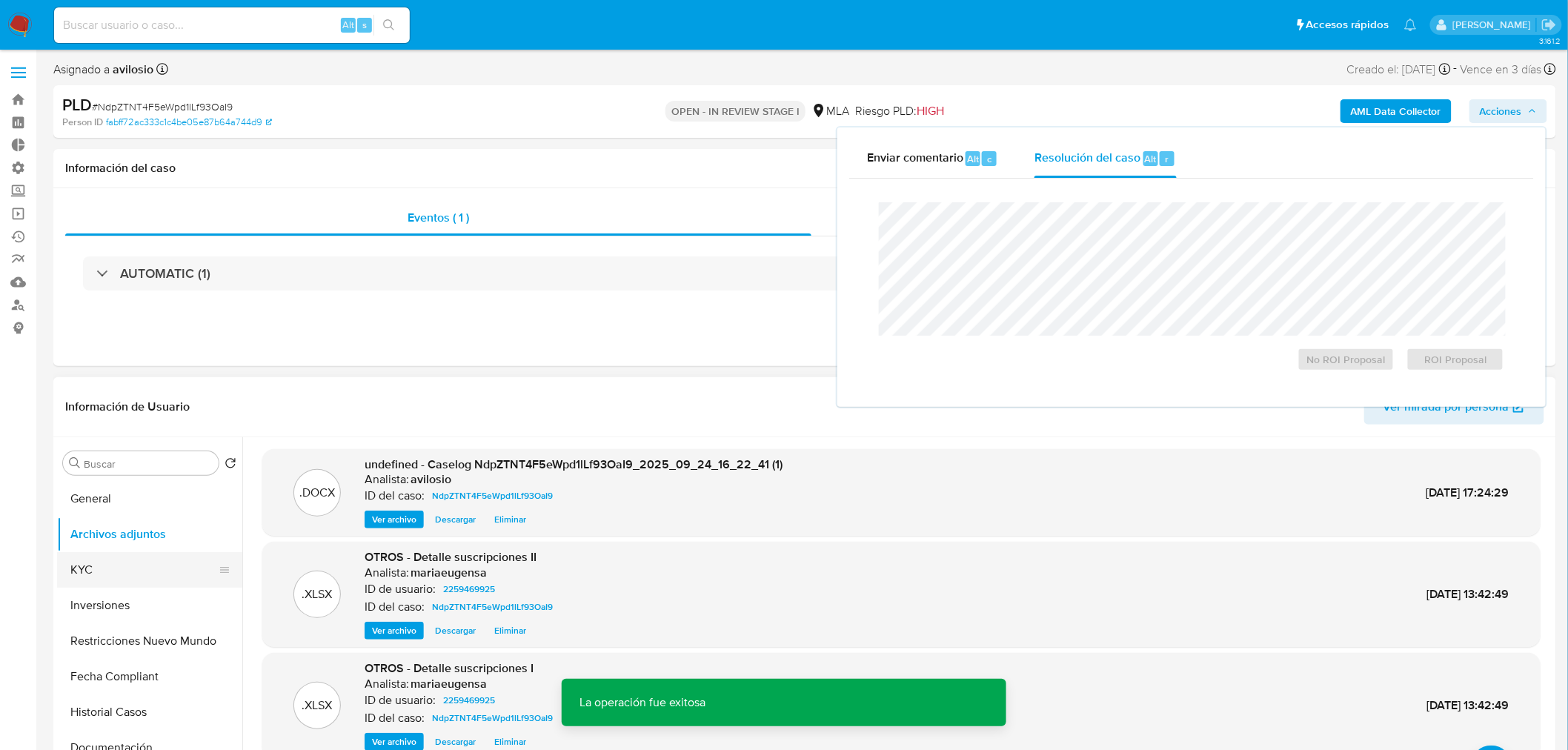
click at [107, 572] on button "KYC" at bounding box center [143, 570] width 173 height 36
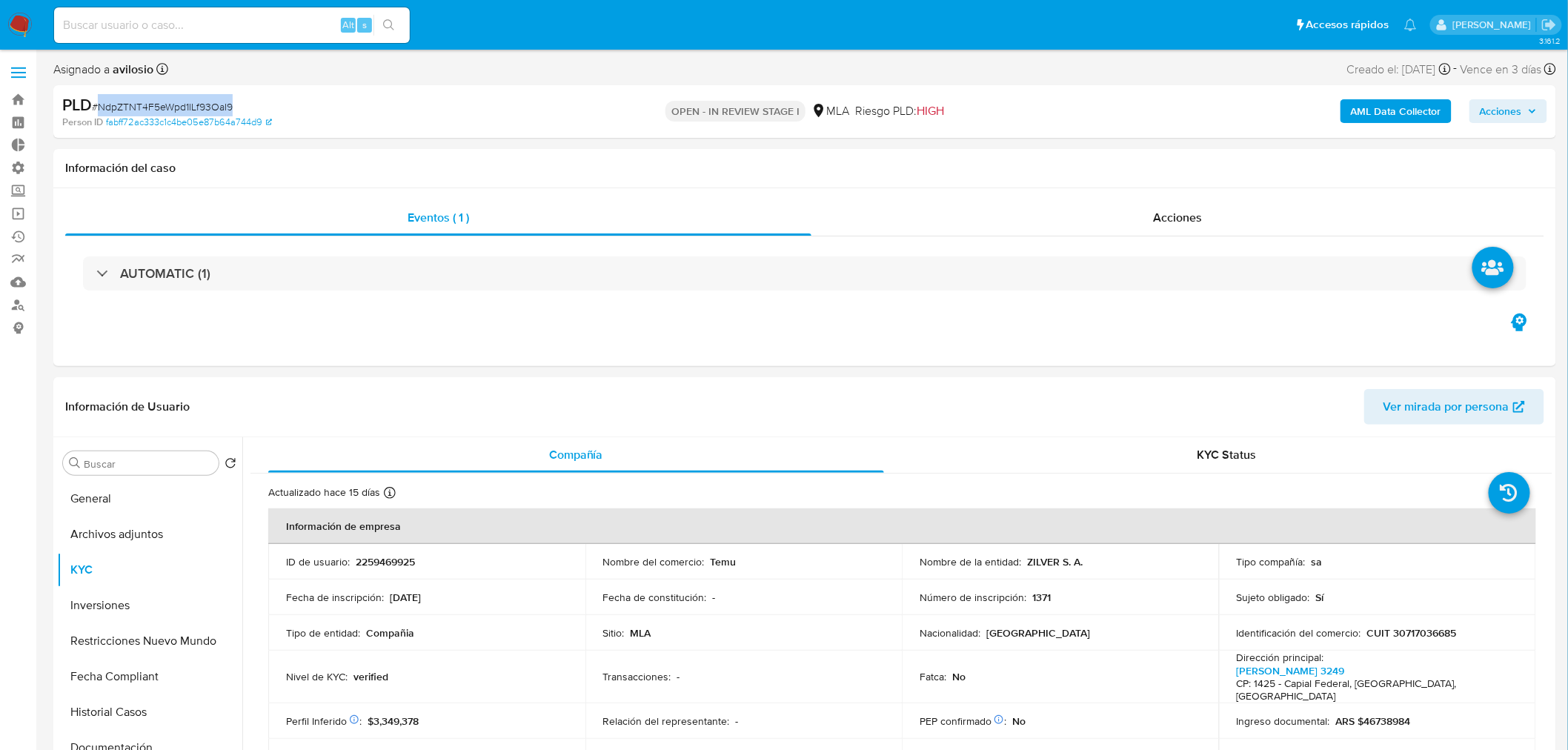
drag, startPoint x: 267, startPoint y: 99, endPoint x: 98, endPoint y: 106, distance: 169.1
click at [98, 106] on div "PLD # NdpZTNT4F5eWpd1lLf93OaI9" at bounding box center [307, 105] width 490 height 22
copy span "NdpZTNT4F5eWpd1lLf93OaI9"
drag, startPoint x: 21, startPoint y: 33, endPoint x: 16, endPoint y: 46, distance: 13.9
click at [21, 33] on img at bounding box center [19, 25] width 25 height 25
